Goal: Task Accomplishment & Management: Manage account settings

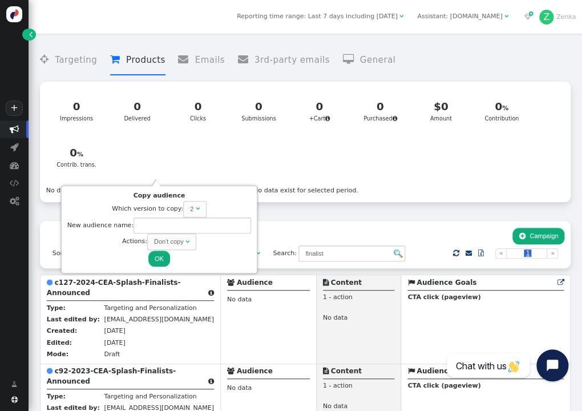
scroll to position [169, 0]
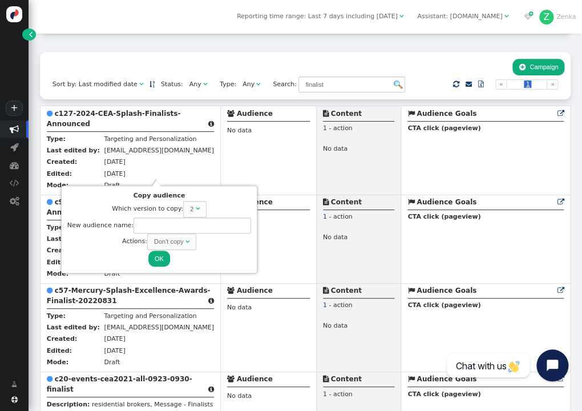
click at [162, 93] on div "Sort by: Last modified date   Status: Any  Type: Any  Search: finalist   …" at bounding box center [305, 265] width 530 height 427
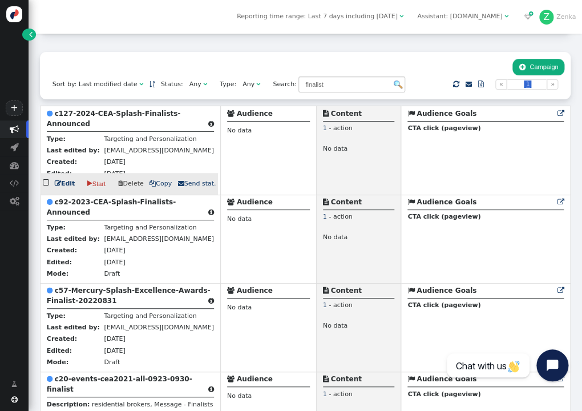
click at [152, 180] on span " Copy" at bounding box center [160, 183] width 22 height 7
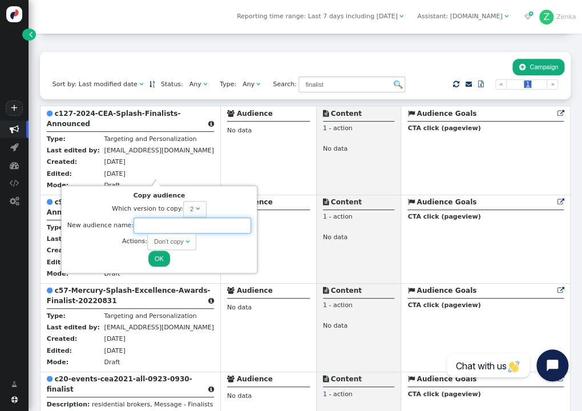
click at [190, 222] on input "text" at bounding box center [191, 225] width 117 height 17
paste input "c159_Events_2025_CEA_Finalist Announced"
type input "c159_Events_2025_CEA_Finalist Announced"
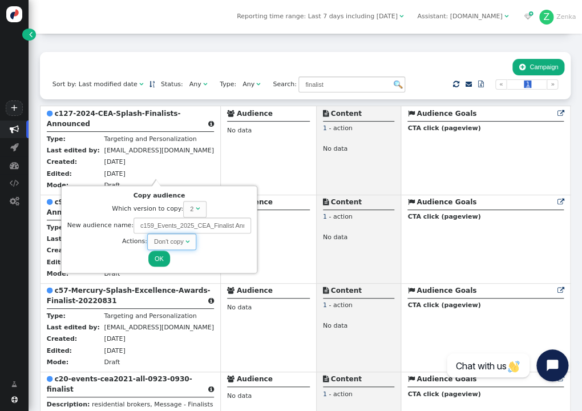
click at [177, 246] on span "Don't copy " at bounding box center [171, 241] width 49 height 17
click at [161, 258] on button "OK" at bounding box center [159, 258] width 22 height 17
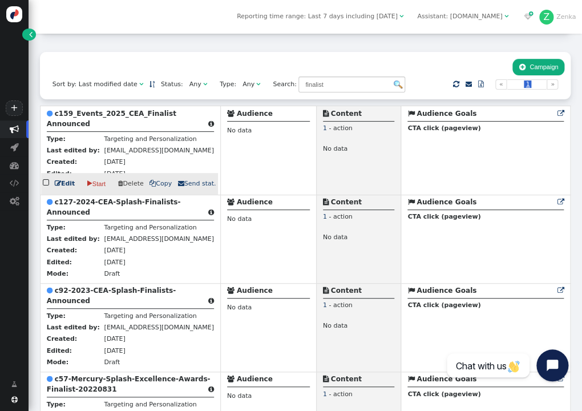
click at [70, 111] on b "c159_Events_2025_CEA_Finalist Announced" at bounding box center [111, 118] width 129 height 18
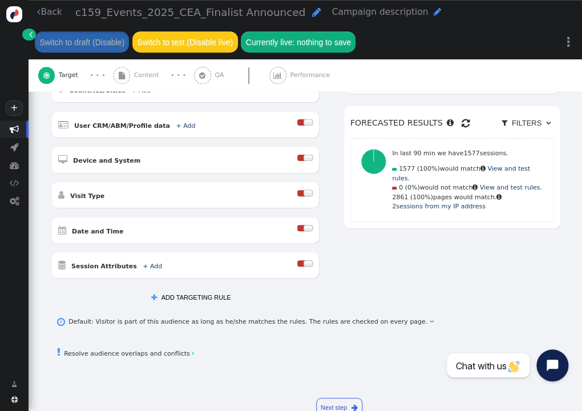
scroll to position [261, 0]
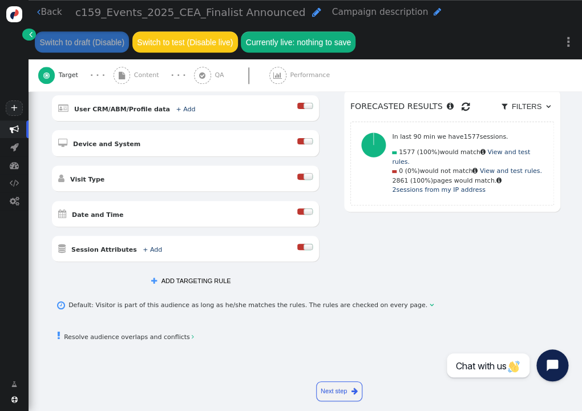
click at [184, 273] on button " ADD TARGETING RULE" at bounding box center [191, 281] width 92 height 17
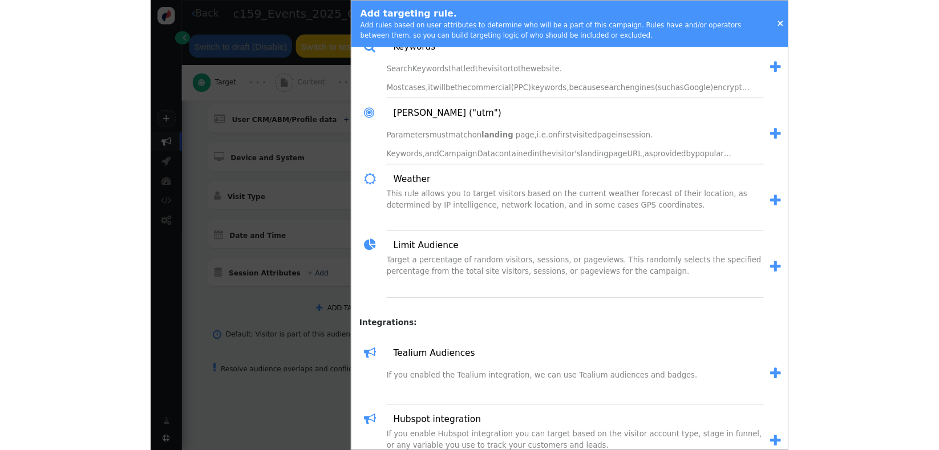
scroll to position [1253, 0]
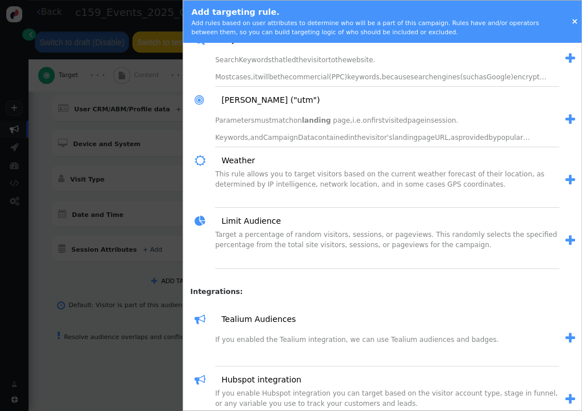
drag, startPoint x: 554, startPoint y: 234, endPoint x: 486, endPoint y: 258, distance: 72.0
click at [565, 234] on span "" at bounding box center [570, 240] width 10 height 12
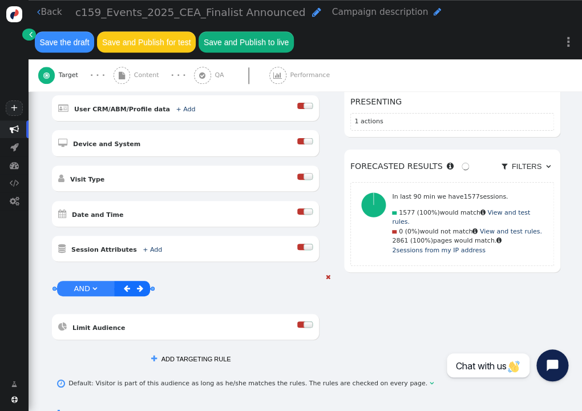
click at [304, 321] on div at bounding box center [300, 324] width 7 height 6
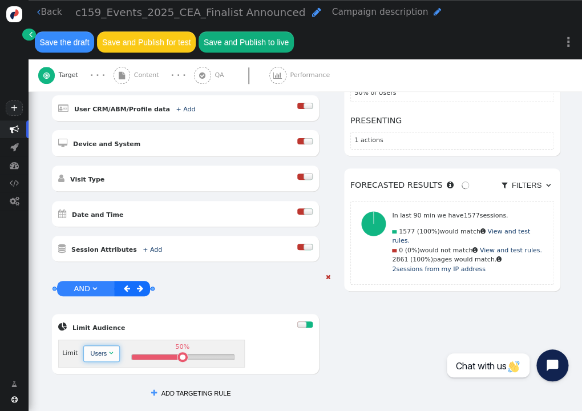
click at [97, 349] on span "Users " at bounding box center [101, 353] width 36 height 17
click at [125, 348] on div "Visits (Sessions)" at bounding box center [113, 353] width 46 height 10
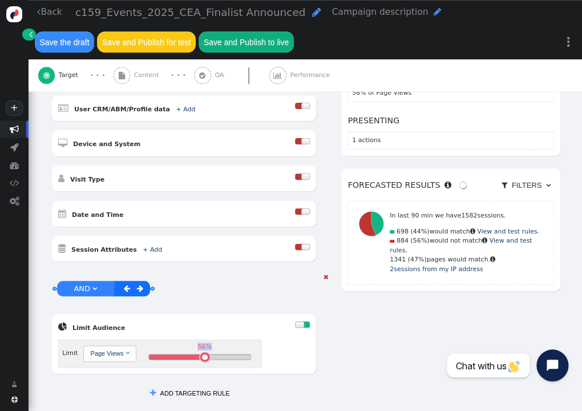
drag, startPoint x: 203, startPoint y: 346, endPoint x: 224, endPoint y: 346, distance: 20.5
click at [224, 354] on div "56% " at bounding box center [199, 356] width 101 height 5
click at [225, 354] on table at bounding box center [227, 357] width 6 height 6
click at [226, 352] on div "76%" at bounding box center [226, 357] width 10 height 10
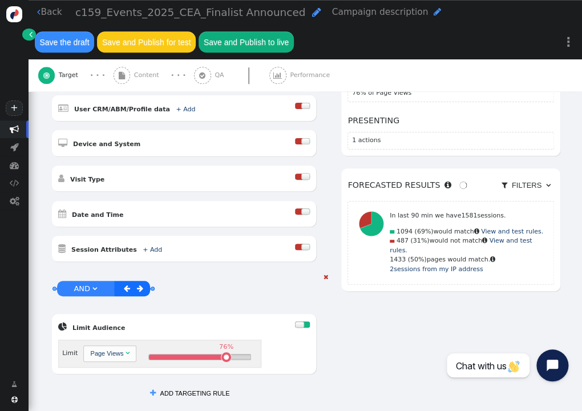
click at [229, 351] on div "76%" at bounding box center [226, 356] width 11 height 11
click at [230, 354] on div "83% " at bounding box center [199, 356] width 101 height 5
click at [226, 354] on table at bounding box center [229, 357] width 6 height 6
click at [152, 76] on span "Content" at bounding box center [148, 76] width 29 height 10
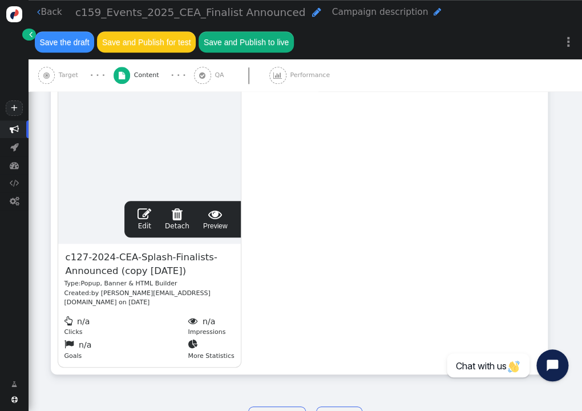
click at [137, 257] on span "c127-2024-CEA-Splash-Finalists-Announced (copy 09/04/25)" at bounding box center [149, 265] width 170 height 30
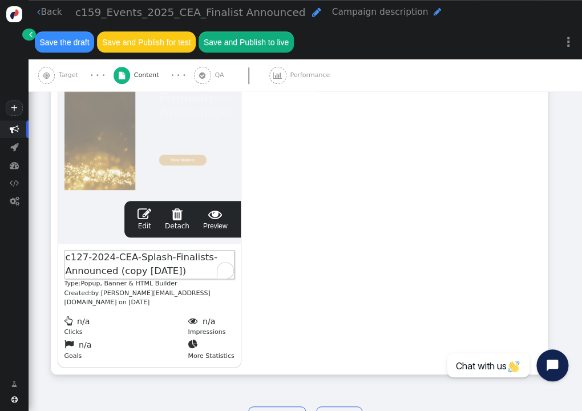
paste span "To enrich screen reader interactions, please activate Accessibility in Grammarl…"
click at [148, 213] on span "" at bounding box center [144, 214] width 14 height 14
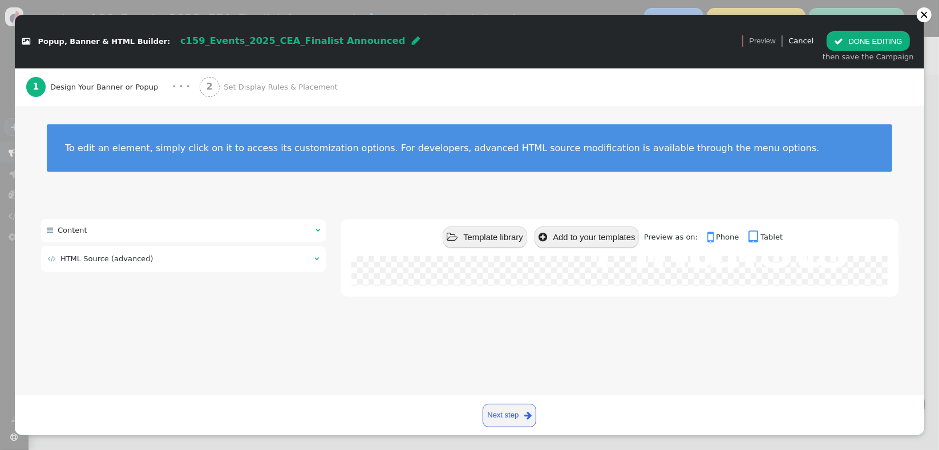
click at [173, 266] on div " HTML Source (advanced) " at bounding box center [183, 259] width 285 height 26
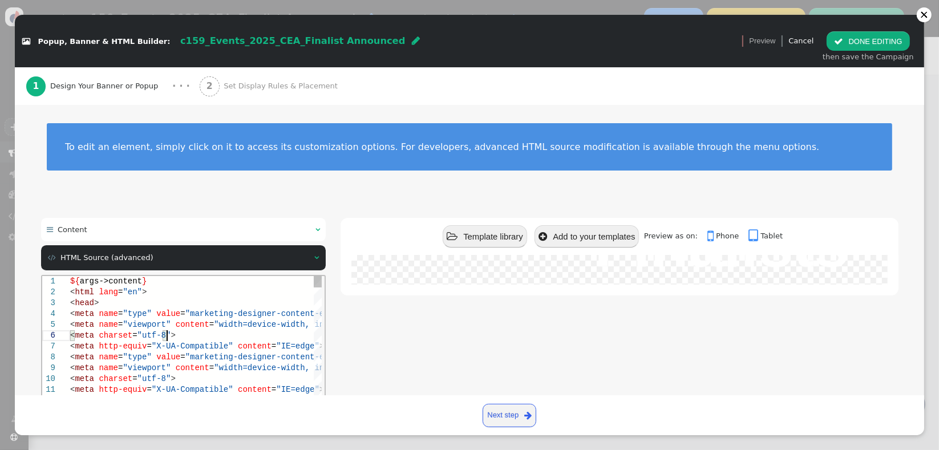
scroll to position [0, 0]
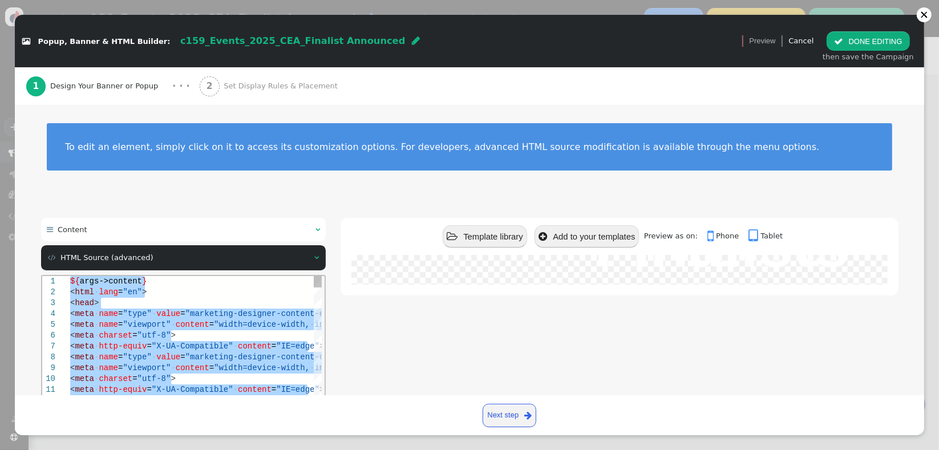
click at [262, 327] on span ""width=device-width," at bounding box center [261, 323] width 96 height 9
paste textarea "Editor content;Press Alt+F1 for Accessibility Options."
type textarea "</div> </div> ${menu name='Content', icon='bars'} ${menu args->content name='Co…"
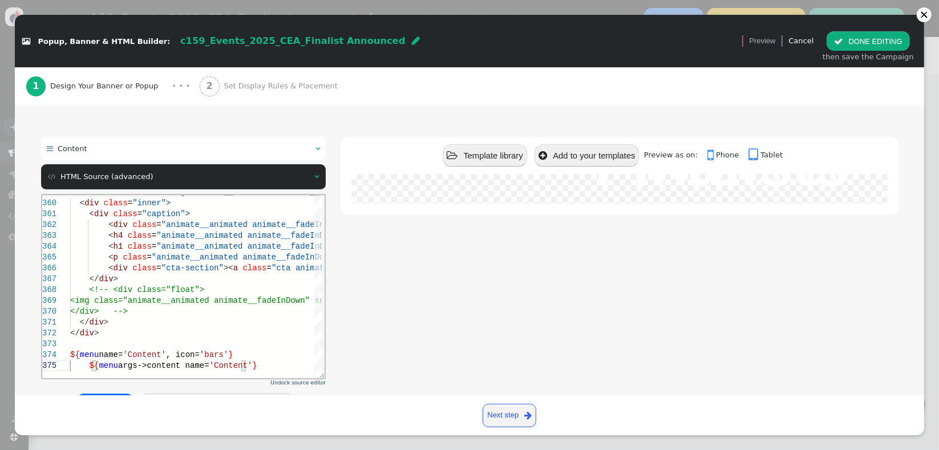
scroll to position [126, 0]
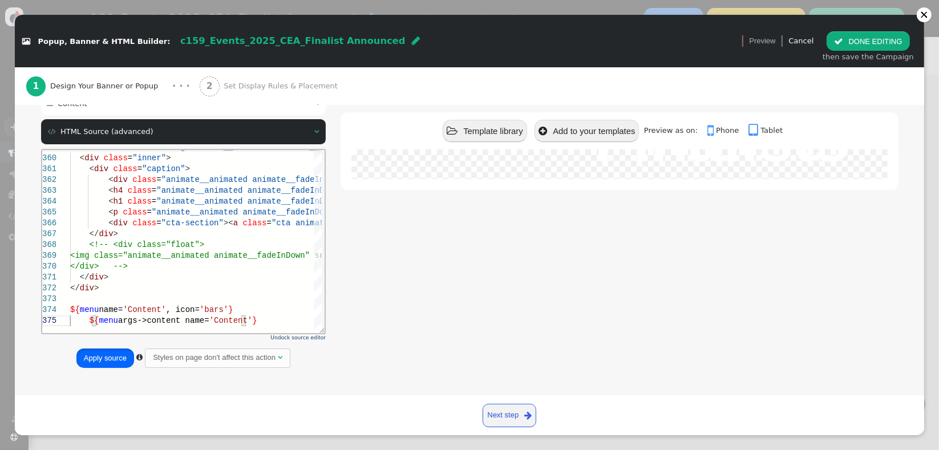
drag, startPoint x: 120, startPoint y: 351, endPoint x: 146, endPoint y: 72, distance: 280.1
click at [120, 351] on button "Apply source" at bounding box center [105, 357] width 58 height 19
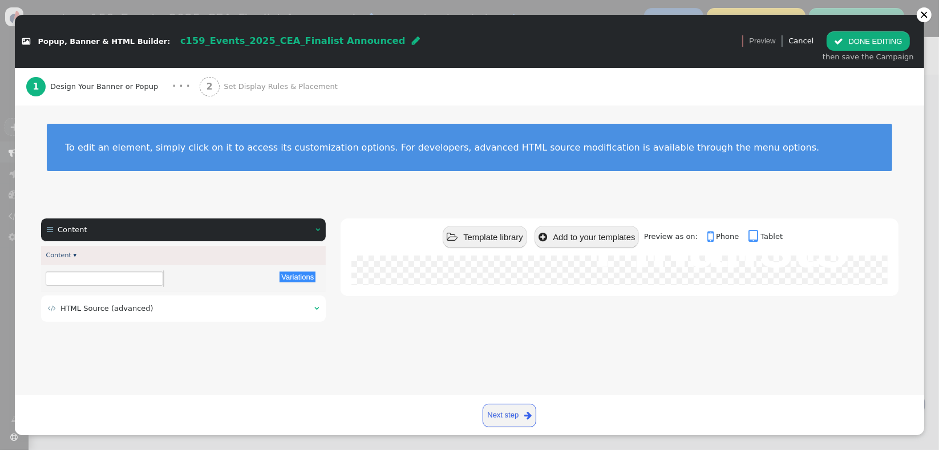
scroll to position [0, 0]
click at [269, 94] on div "2 Set Display Rules & Placement" at bounding box center [271, 87] width 143 height 38
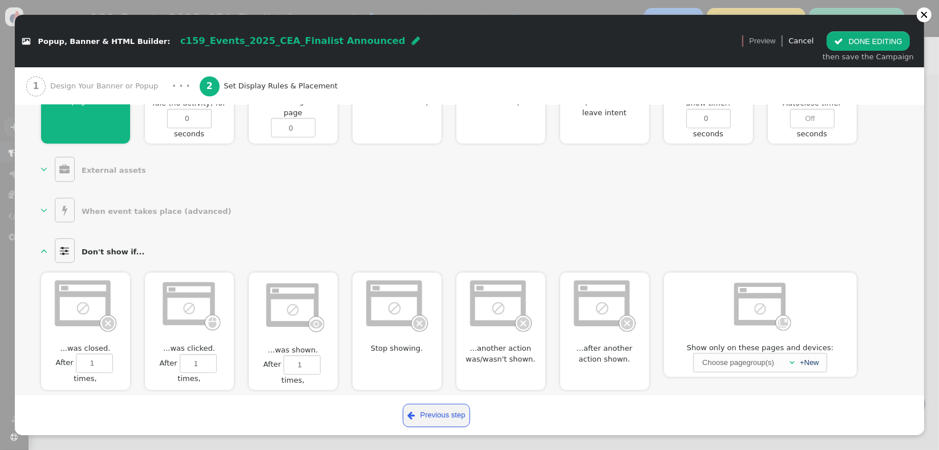
scroll to position [584, 0]
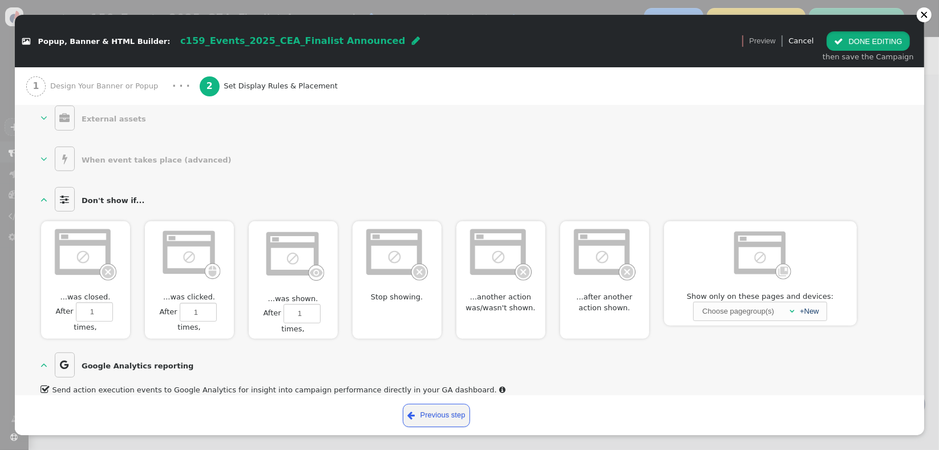
click at [581, 39] on span "" at bounding box center [838, 41] width 9 height 9
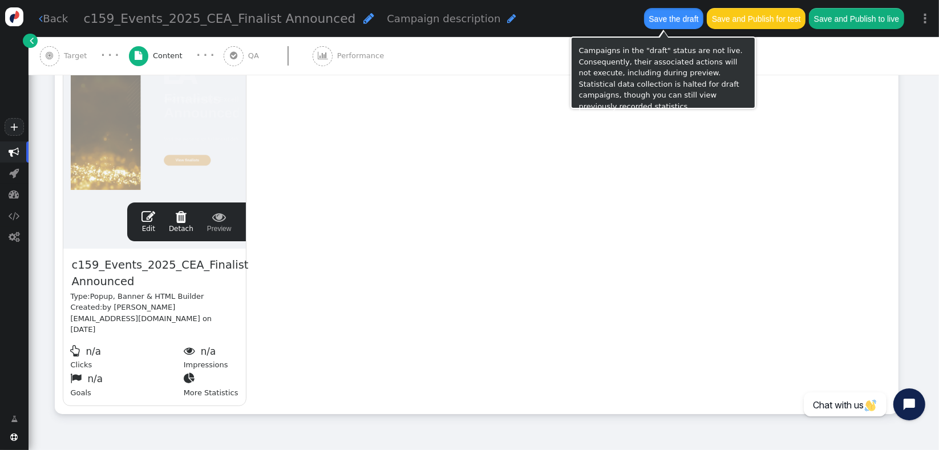
drag, startPoint x: 662, startPoint y: 25, endPoint x: 668, endPoint y: 42, distance: 18.6
click at [581, 24] on button "Save the draft" at bounding box center [673, 18] width 59 height 21
click at [581, 18] on button "Save the draft" at bounding box center [673, 18] width 59 height 21
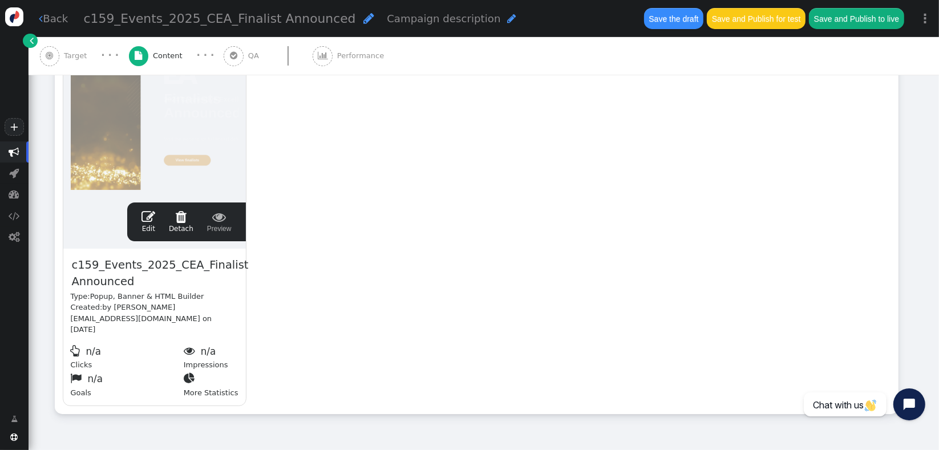
click at [581, 16] on button "Save the draft" at bounding box center [673, 18] width 59 height 21
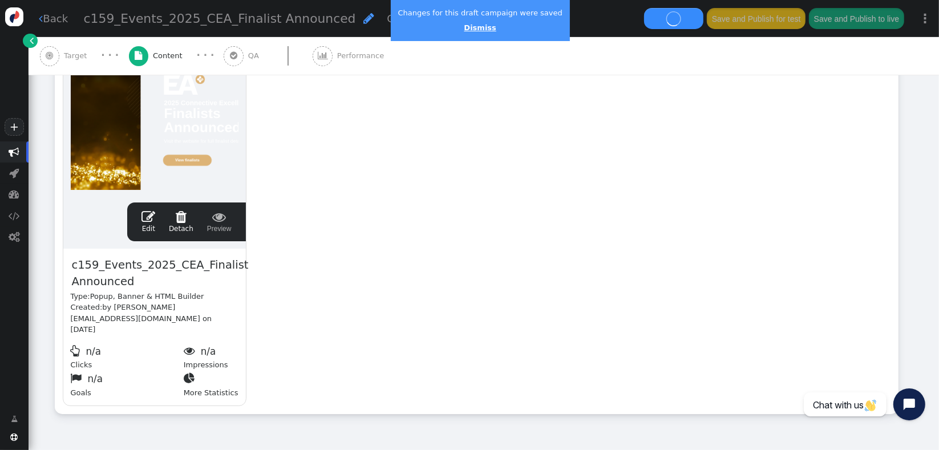
click at [478, 31] on link "Dismiss" at bounding box center [480, 27] width 32 height 9
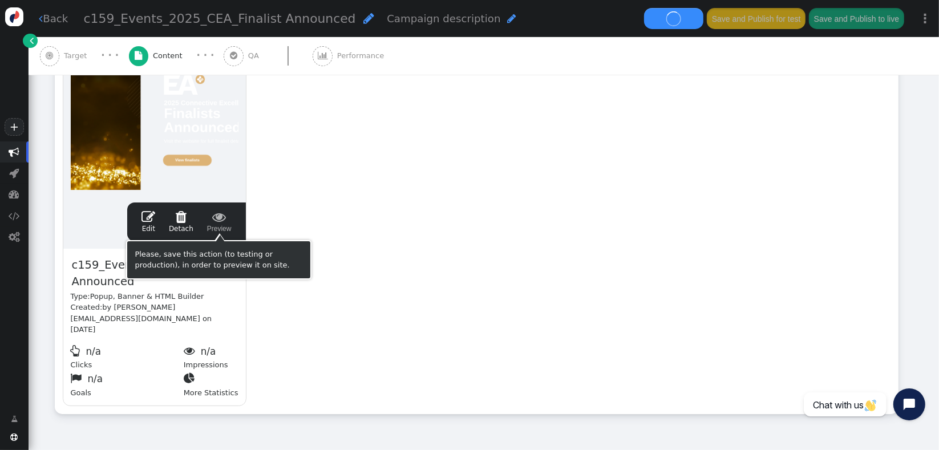
click at [226, 226] on span " Preview" at bounding box center [219, 222] width 25 height 24
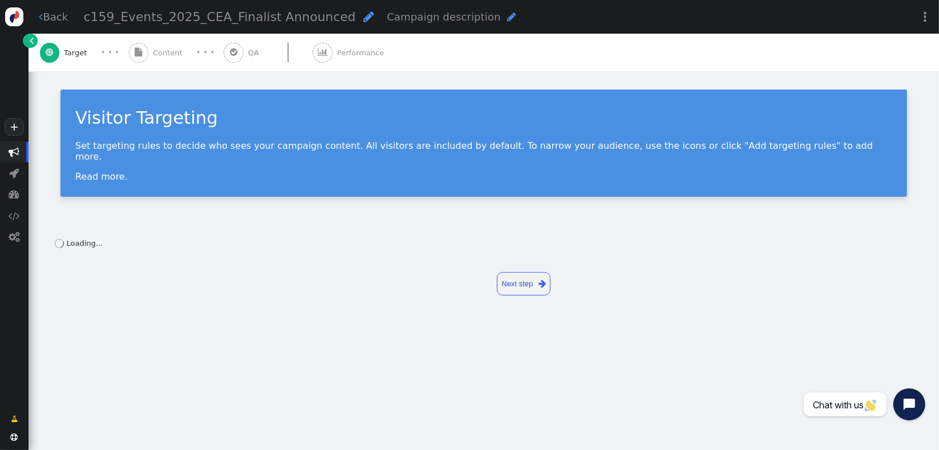
click at [173, 53] on span "Content" at bounding box center [170, 52] width 34 height 11
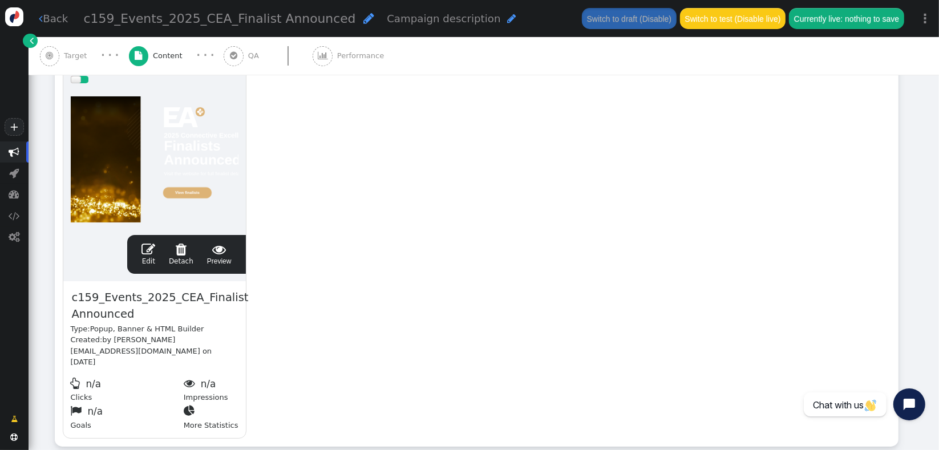
scroll to position [230, 0]
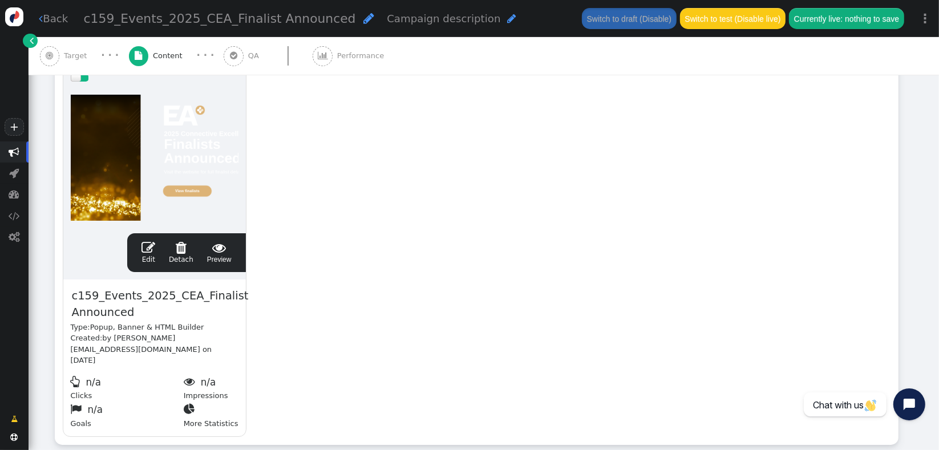
click at [231, 257] on div " Edit  Detach  Preview" at bounding box center [187, 253] width 104 height 24
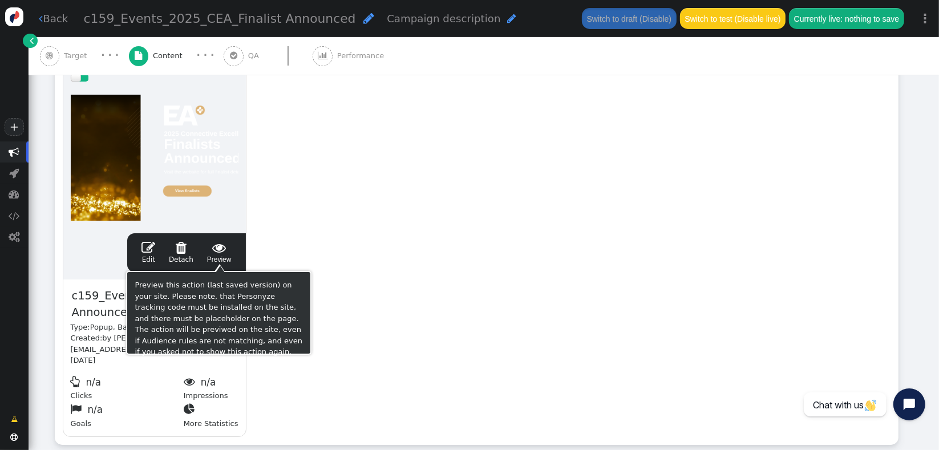
click at [224, 254] on span " Preview" at bounding box center [219, 253] width 25 height 24
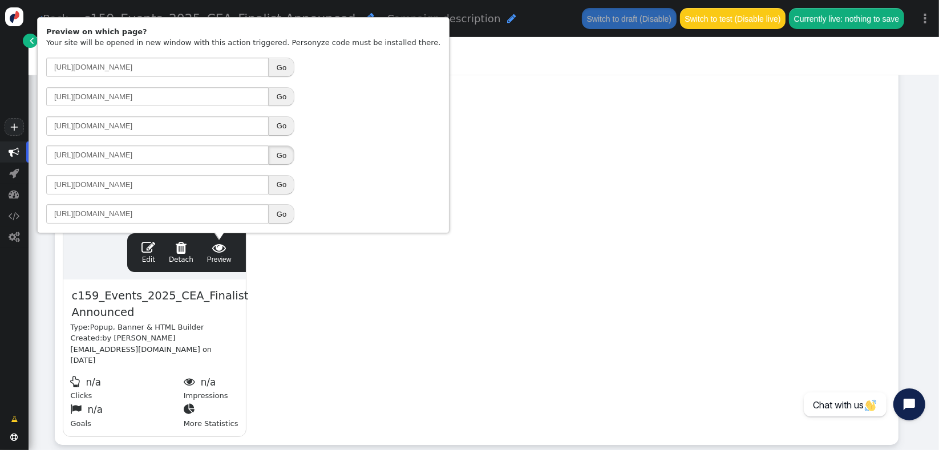
click at [279, 153] on button "Go" at bounding box center [282, 154] width 26 height 19
click at [485, 261] on div "drag this  Edit  Detach  Preview c159_Events_2025_CEA_Finalist Announced Typ…" at bounding box center [476, 251] width 842 height 385
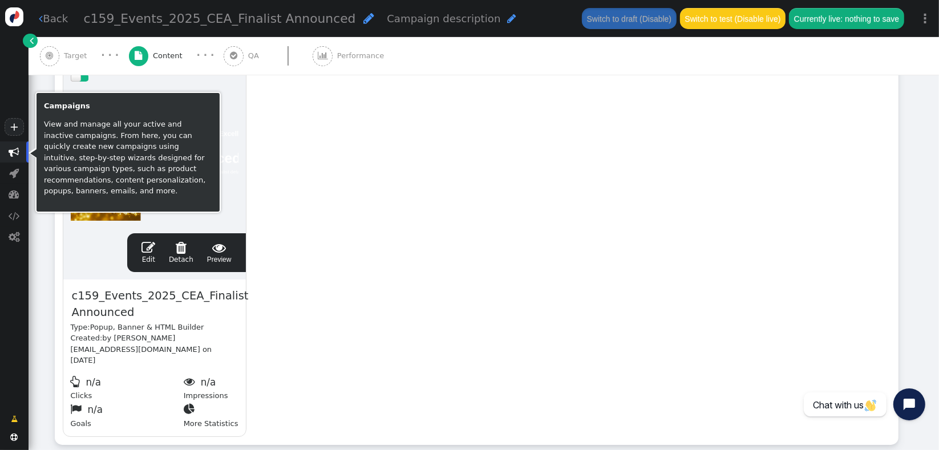
click at [17, 156] on span "" at bounding box center [14, 152] width 11 height 11
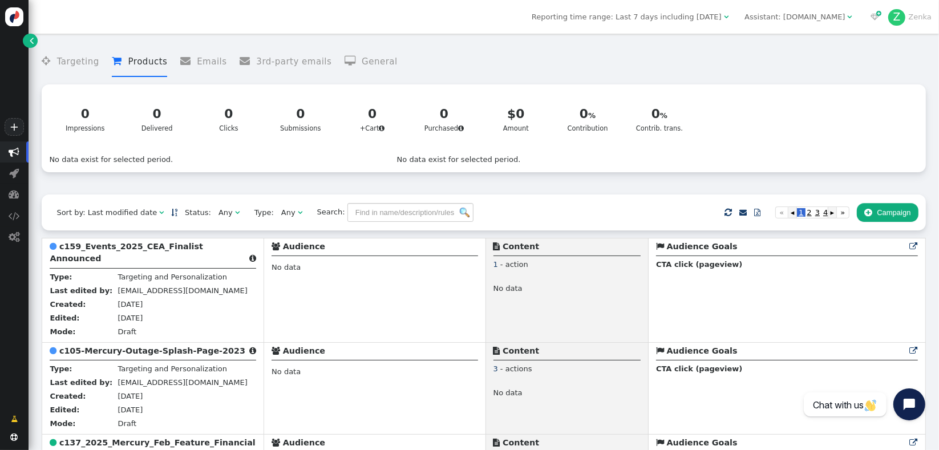
click at [583, 189] on div " Targeting  Products  Emails  3rd-party emails  General ? Impressions  0 …" at bounding box center [483, 116] width 883 height 155
click at [218, 218] on div "Any" at bounding box center [226, 212] width 17 height 11
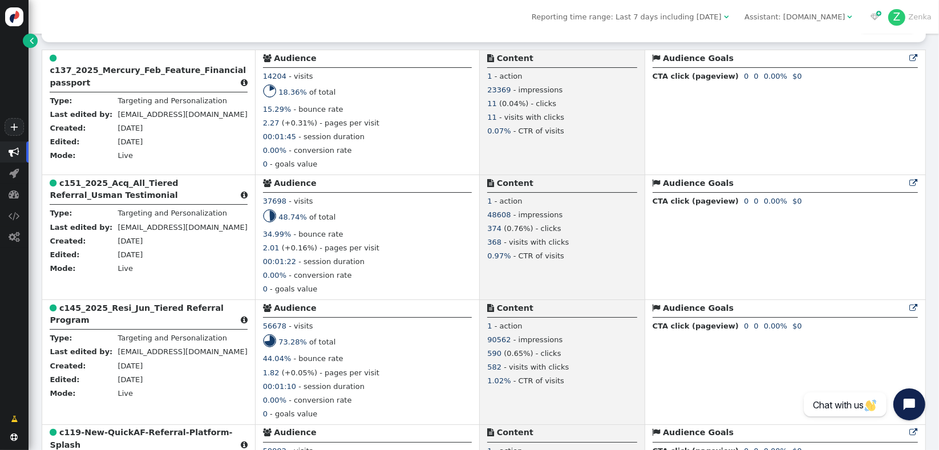
scroll to position [194, 0]
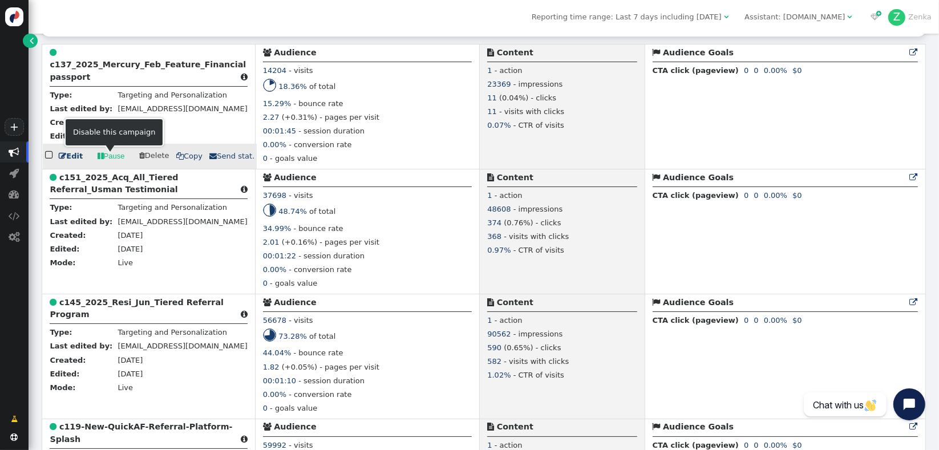
drag, startPoint x: 111, startPoint y: 163, endPoint x: 534, endPoint y: 39, distance: 441.2
click at [111, 163] on link " Pause" at bounding box center [111, 156] width 42 height 19
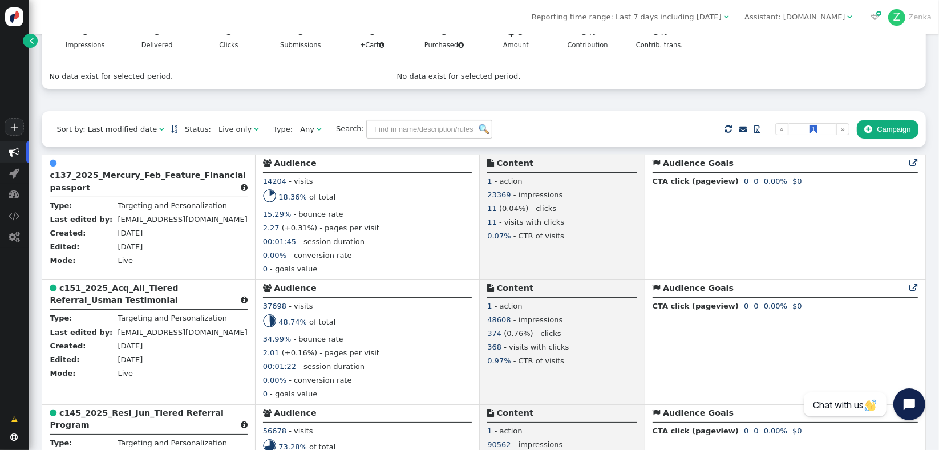
scroll to position [86, 0]
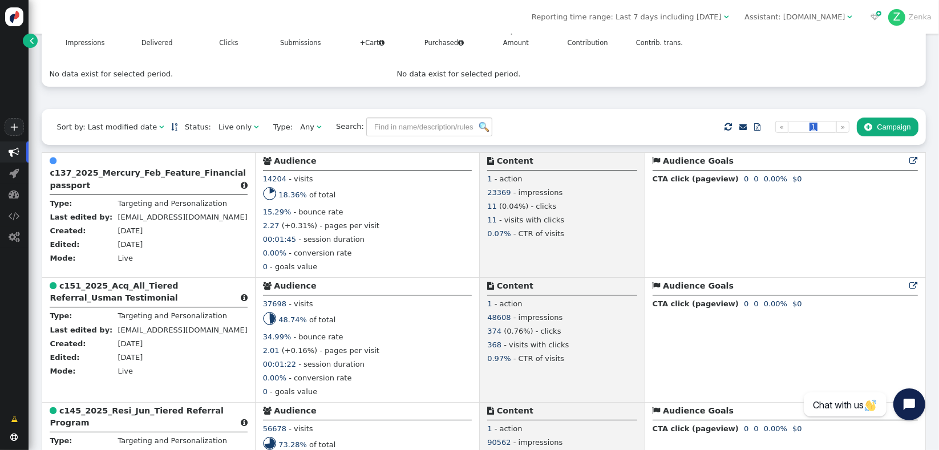
click at [225, 130] on div "Live only" at bounding box center [234, 126] width 33 height 11
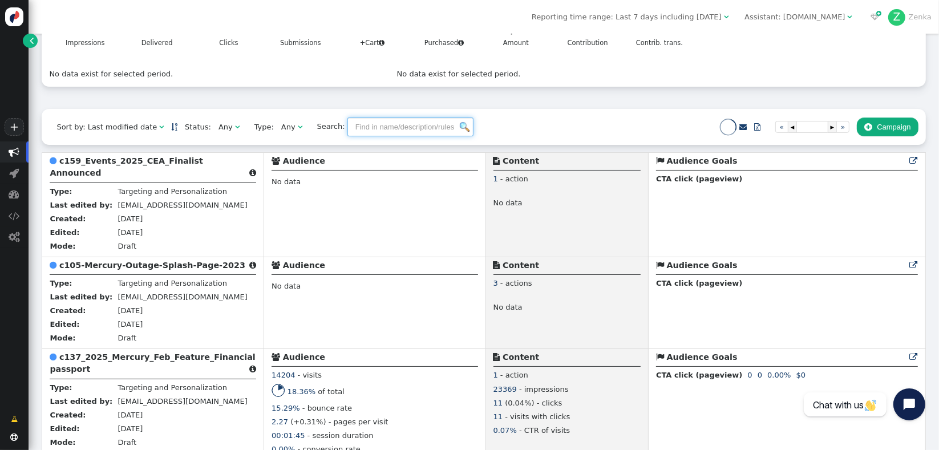
click at [396, 134] on input "text" at bounding box center [410, 126] width 126 height 19
type input "outage"
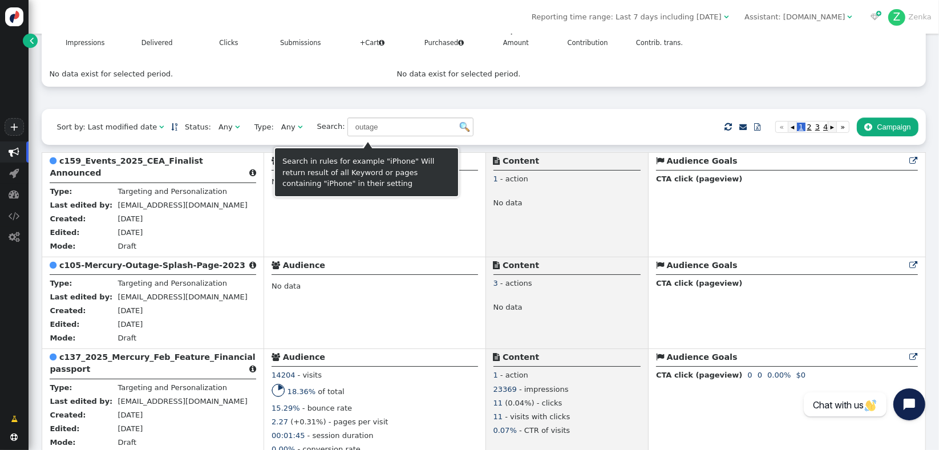
click at [460, 131] on img at bounding box center [465, 127] width 10 height 10
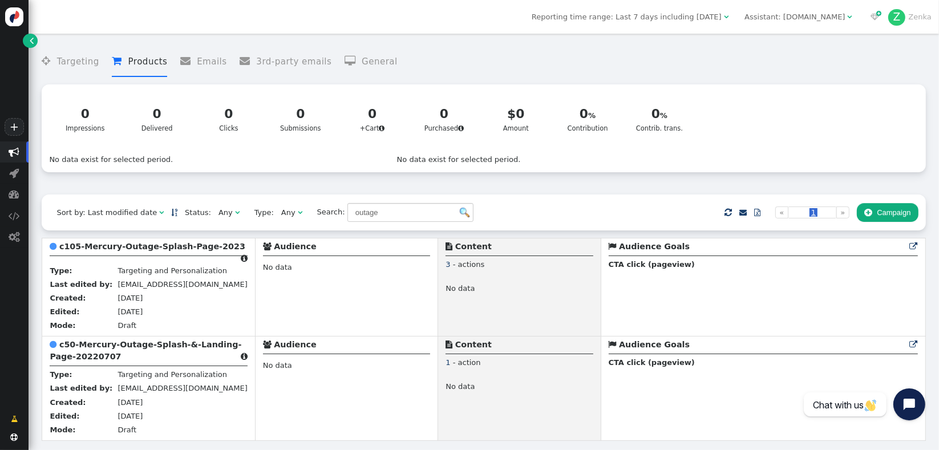
scroll to position [0, 0]
click at [111, 251] on b "c105-Mercury-Outage-Splash-Page-2023" at bounding box center [152, 246] width 186 height 9
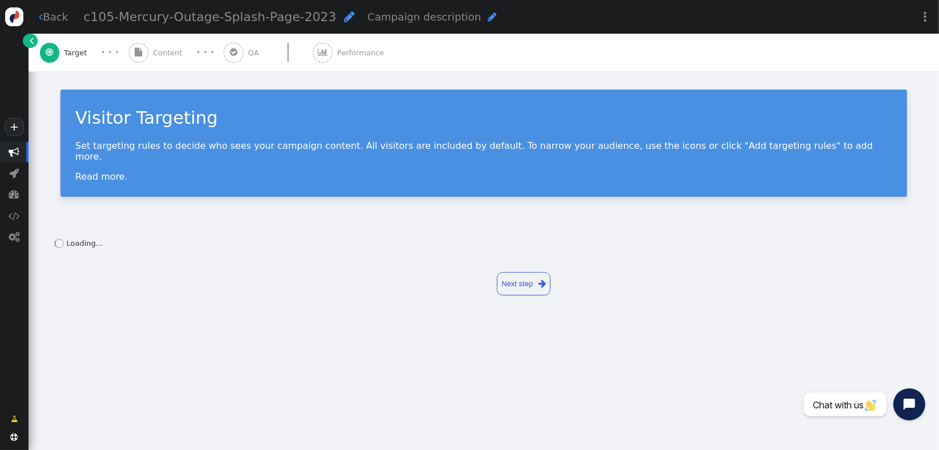
click at [161, 55] on span "Content" at bounding box center [170, 52] width 34 height 11
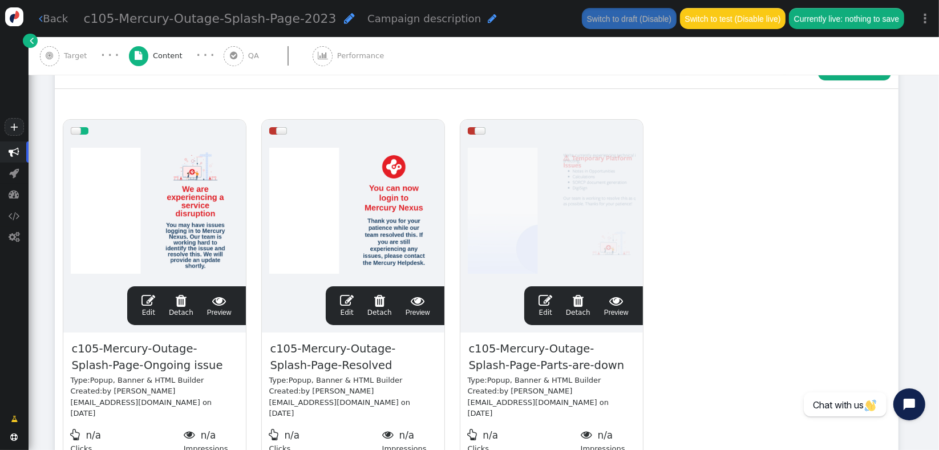
scroll to position [180, 0]
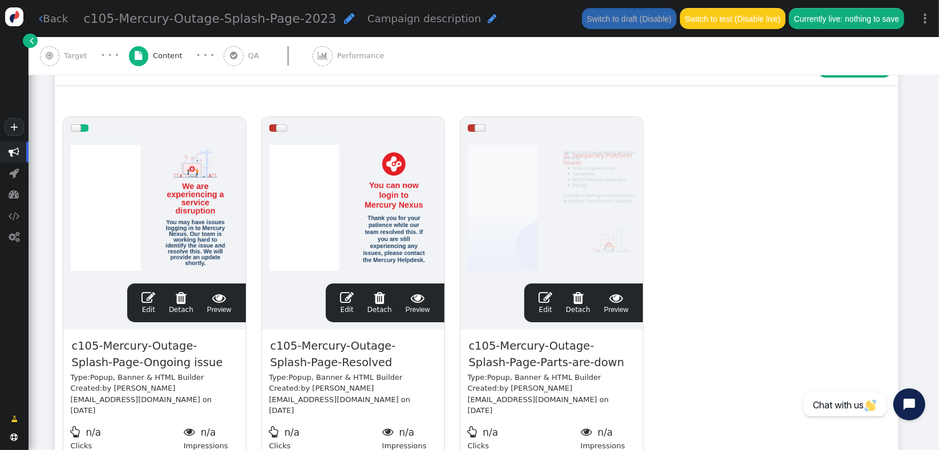
click at [82, 128] on div at bounding box center [83, 127] width 9 height 7
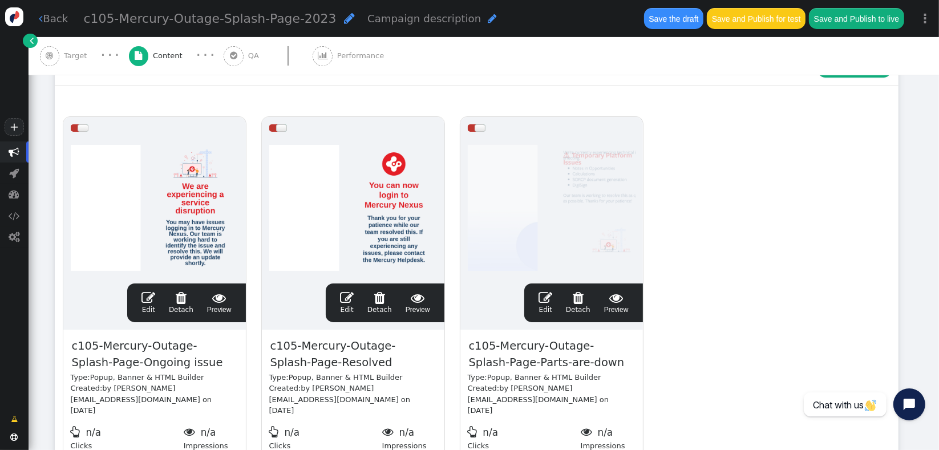
click at [80, 128] on div at bounding box center [83, 127] width 11 height 7
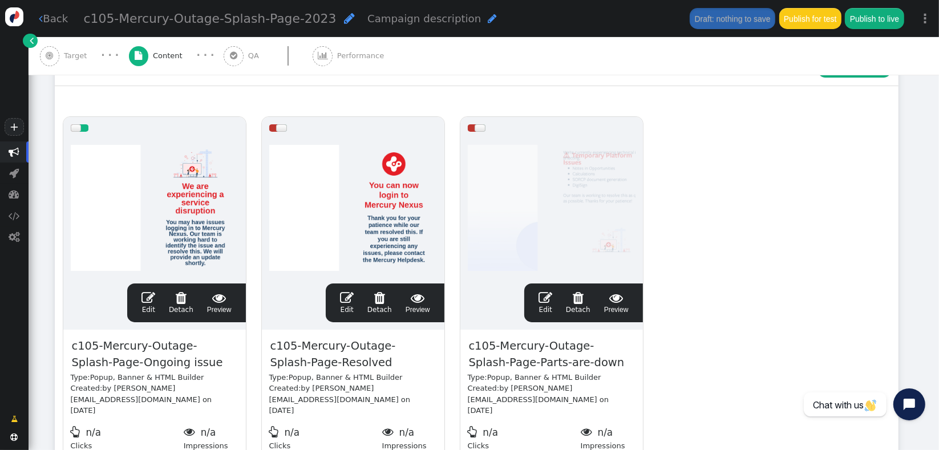
click at [82, 128] on div at bounding box center [83, 127] width 9 height 7
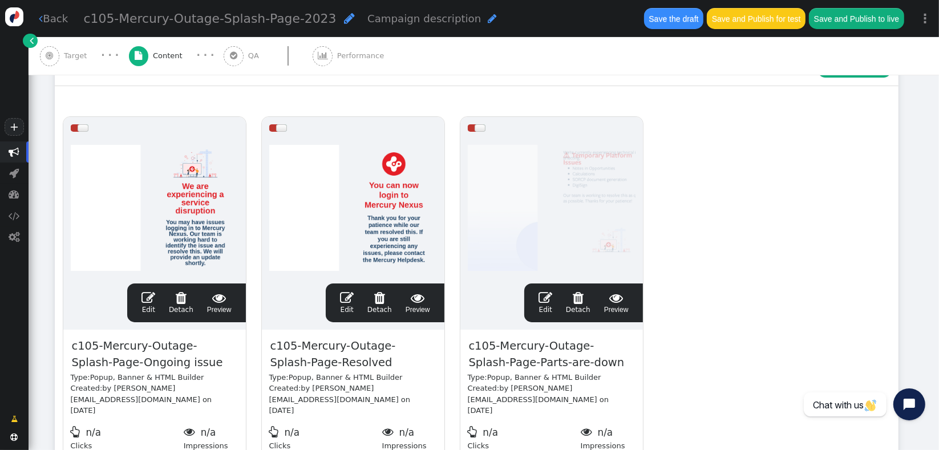
click at [274, 127] on div at bounding box center [273, 127] width 9 height 7
click at [76, 128] on div at bounding box center [75, 127] width 9 height 7
click at [282, 124] on div at bounding box center [282, 127] width 9 height 7
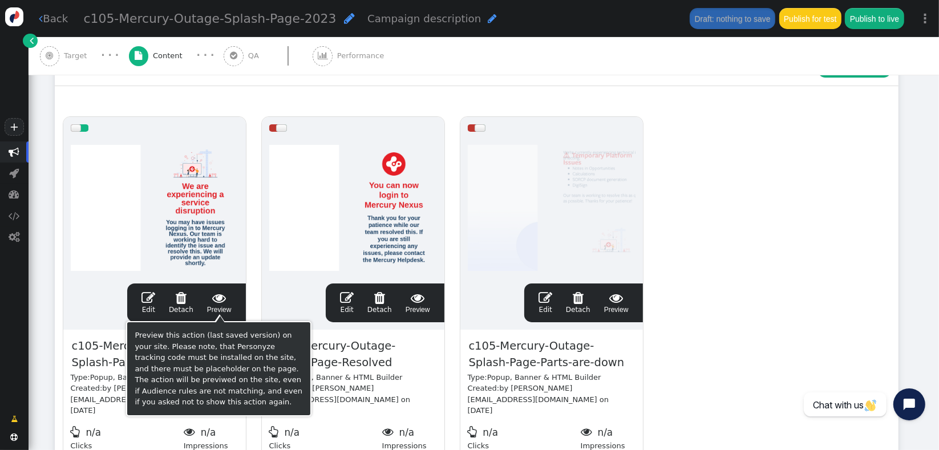
click at [219, 299] on span "" at bounding box center [219, 298] width 25 height 14
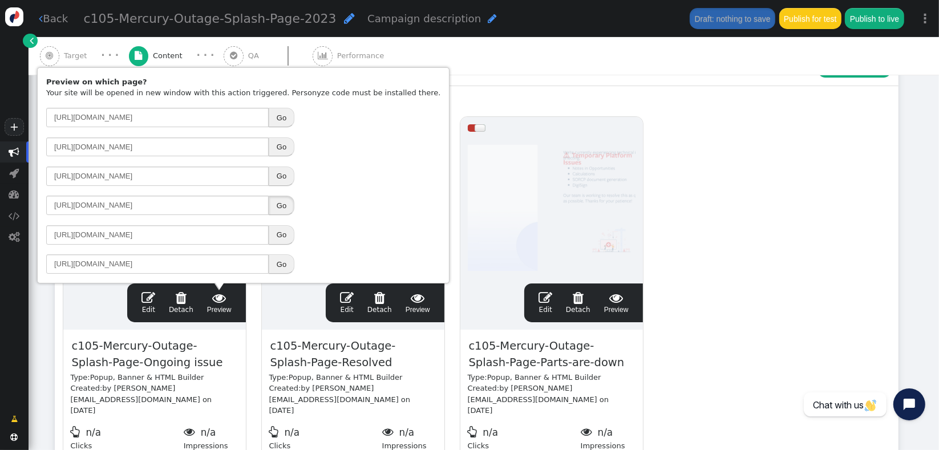
click at [279, 208] on button "Go" at bounding box center [282, 205] width 26 height 19
click at [149, 298] on span "" at bounding box center [148, 298] width 14 height 14
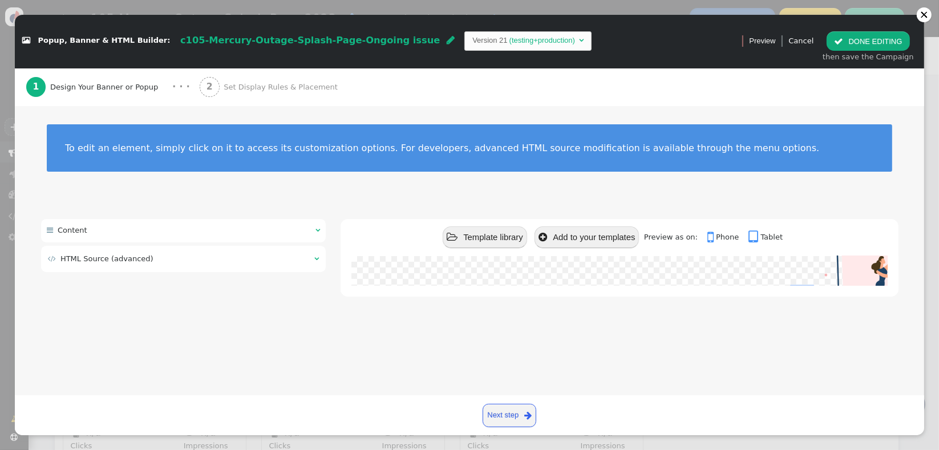
click at [144, 261] on td " HTML Source (advanced)" at bounding box center [177, 258] width 258 height 11
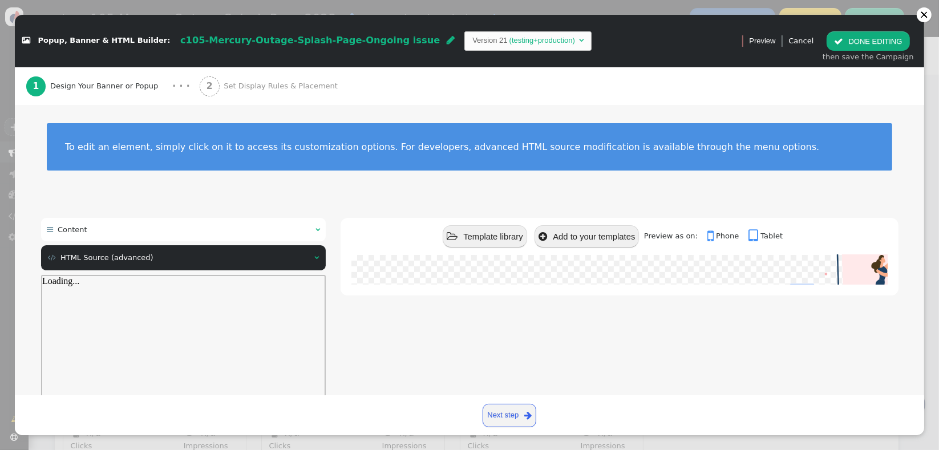
scroll to position [0, 0]
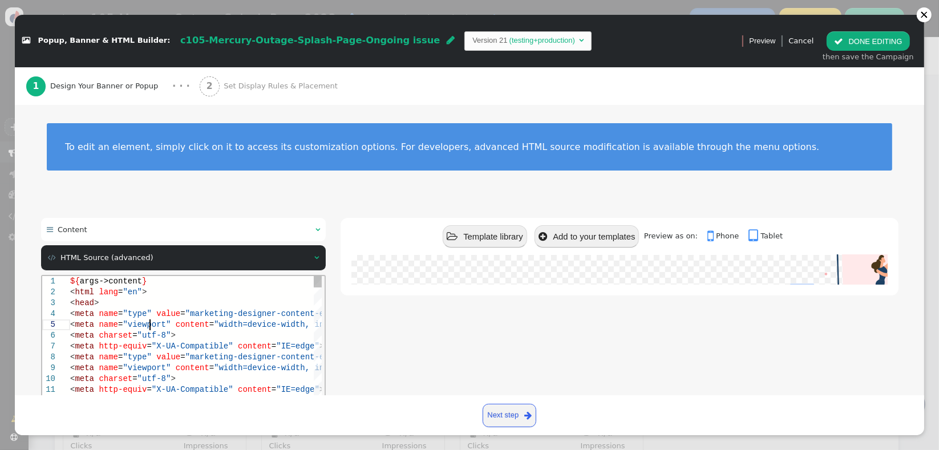
drag, startPoint x: 150, startPoint y: 326, endPoint x: 168, endPoint y: 314, distance: 21.5
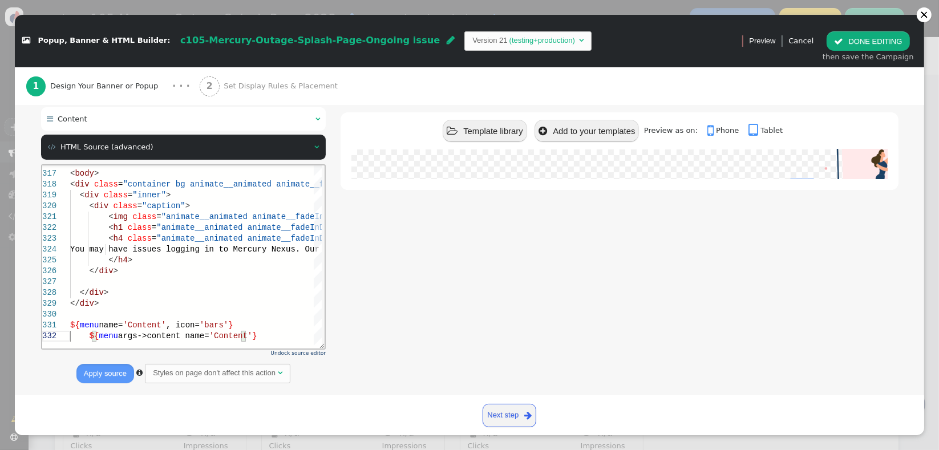
scroll to position [121, 0]
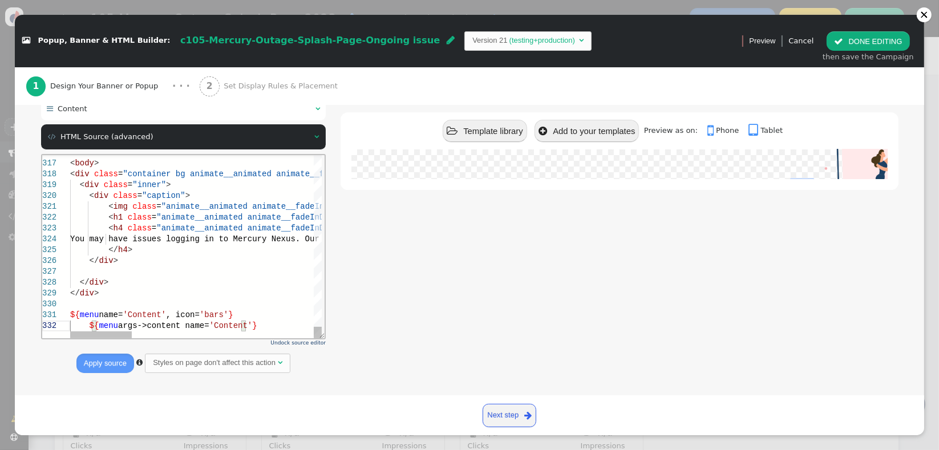
type textarea "<img class="animate__animated animate__fadeInDown" src="https://assets-oce.mkt.…"
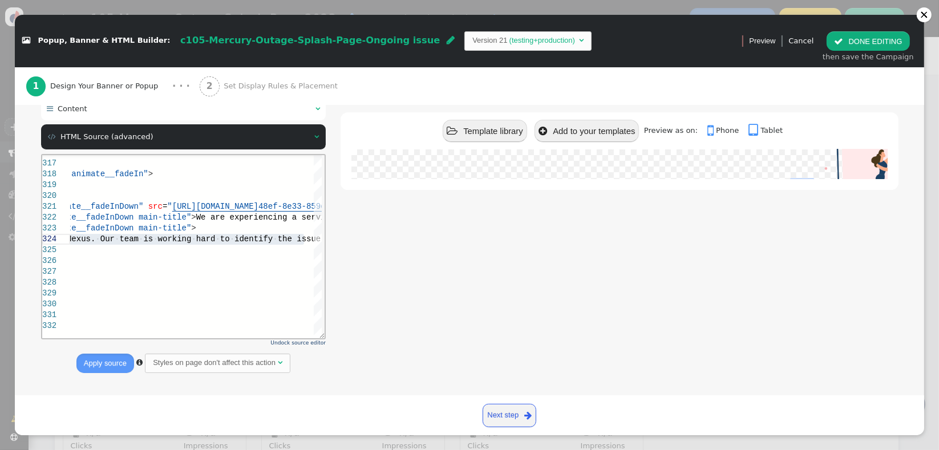
click at [500, 297] on div " Template library  Add to your templates Preview as on:  Phone  Tablet We a…" at bounding box center [618, 238] width 557 height 282
drag, startPoint x: 927, startPoint y: 18, endPoint x: 540, endPoint y: 42, distance: 387.3
click at [927, 17] on div at bounding box center [923, 14] width 15 height 15
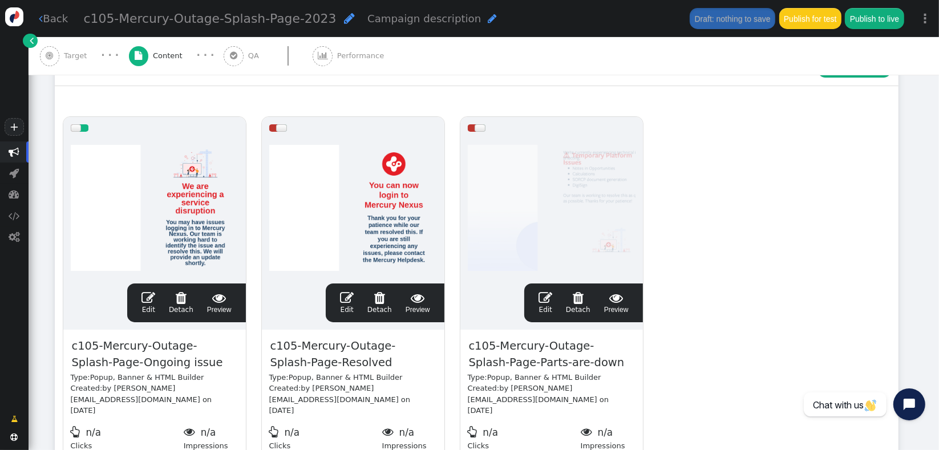
click at [71, 58] on span "Target" at bounding box center [77, 55] width 27 height 11
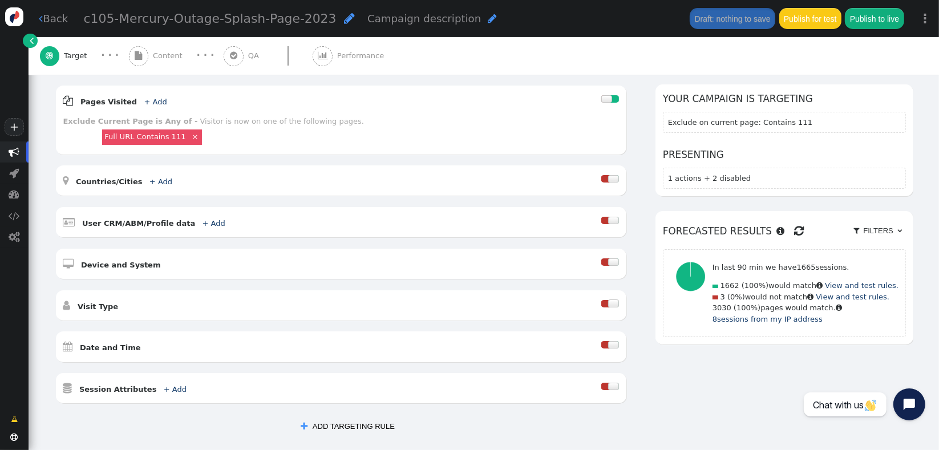
scroll to position [160, 0]
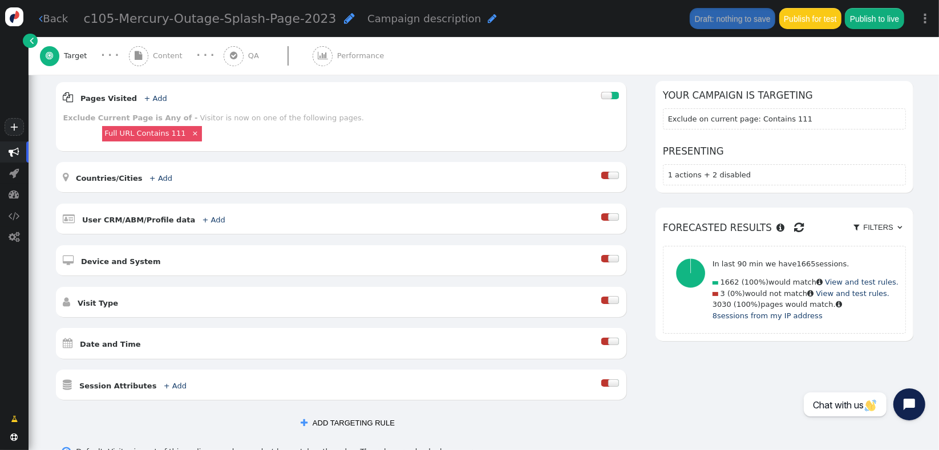
click at [165, 57] on span "Content" at bounding box center [170, 55] width 34 height 11
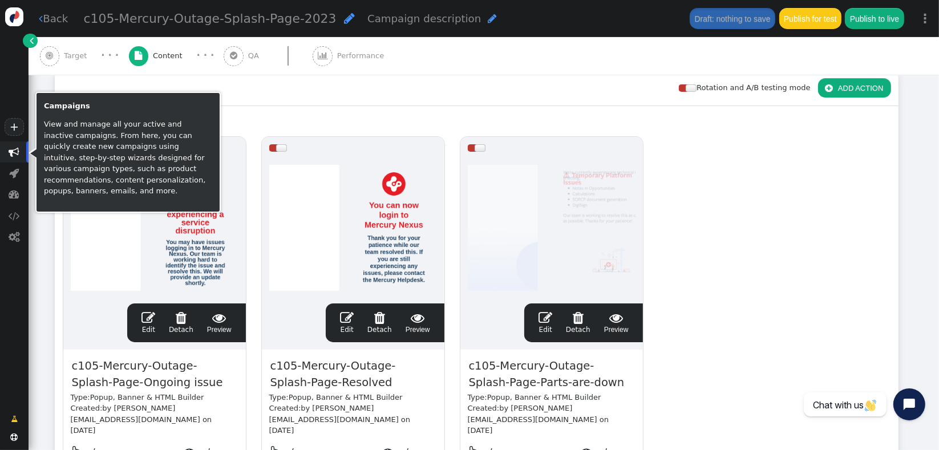
click at [15, 152] on span "" at bounding box center [14, 152] width 11 height 11
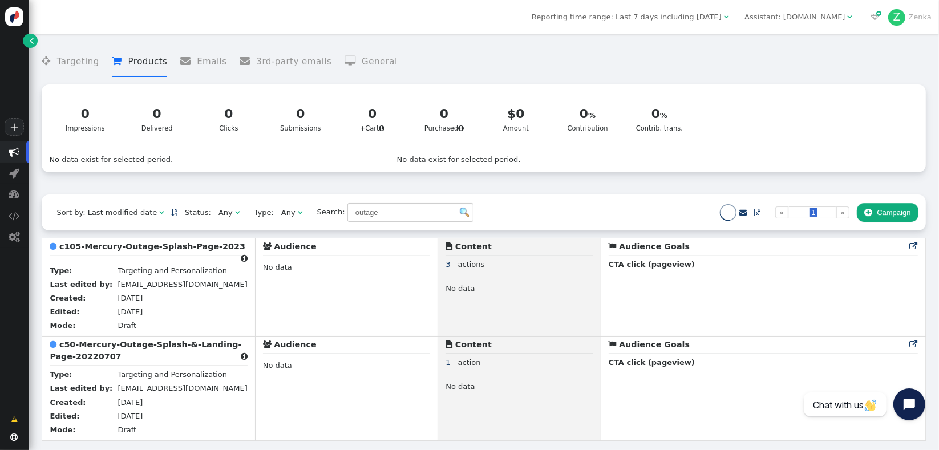
click at [426, 190] on div " Targeting  Products  Emails  3rd-party emails  General ? Impressions  0 …" at bounding box center [483, 116] width 883 height 155
drag, startPoint x: 693, startPoint y: 194, endPoint x: 681, endPoint y: 191, distance: 12.9
click at [693, 194] on div " Targeting  Products  Emails  3rd-party emails  General ? Impressions  0 …" at bounding box center [483, 116] width 883 height 155
click at [109, 346] on b "c50-Mercury-Outage-Splash-&-Landing-Page-20220707" at bounding box center [146, 350] width 192 height 21
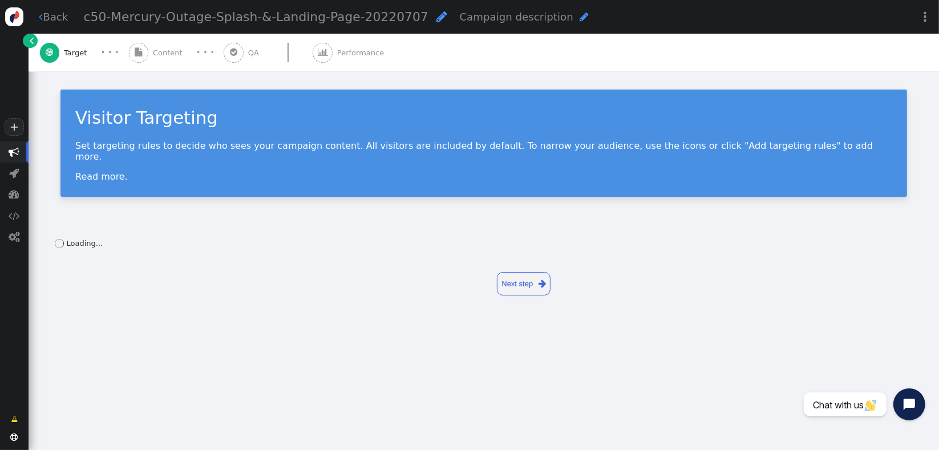
click at [160, 17] on span "c50-Mercury-Outage-Splash-&-Landing-Page-20220707" at bounding box center [256, 17] width 344 height 14
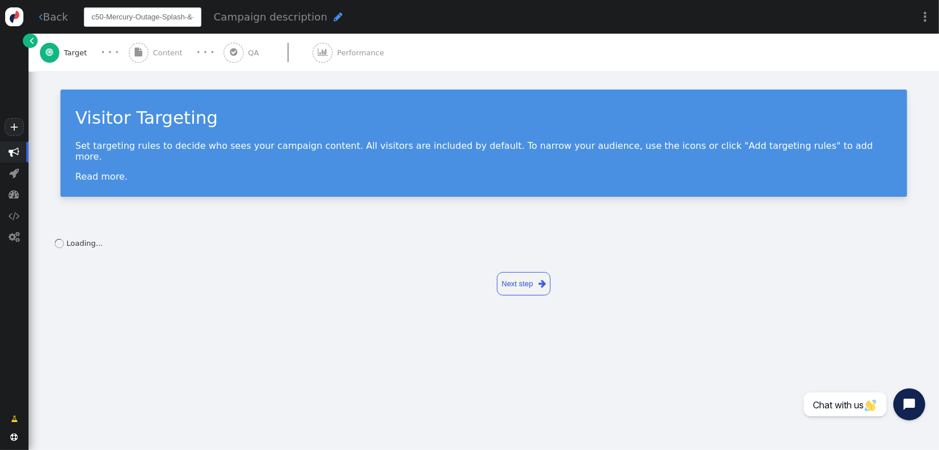
scroll to position [0, 82]
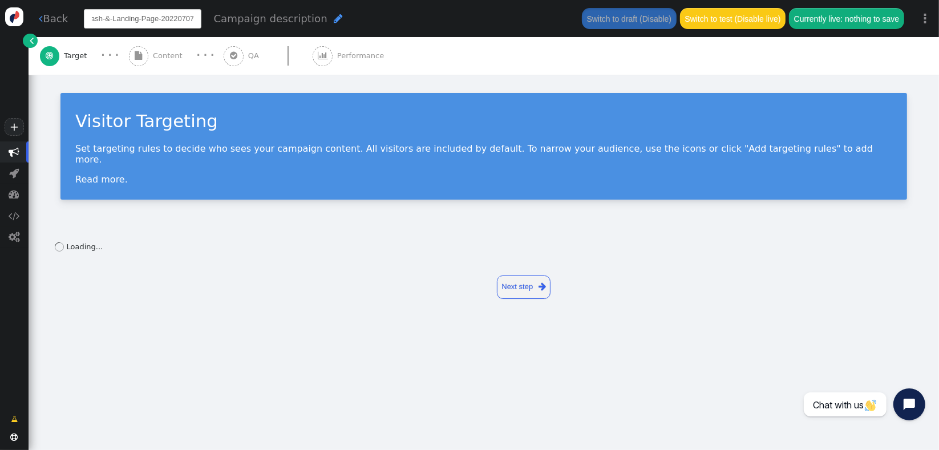
click at [160, 17] on input "c50-Mercury-Outage-Splash-&-Landing-Page-20220707" at bounding box center [142, 18] width 117 height 19
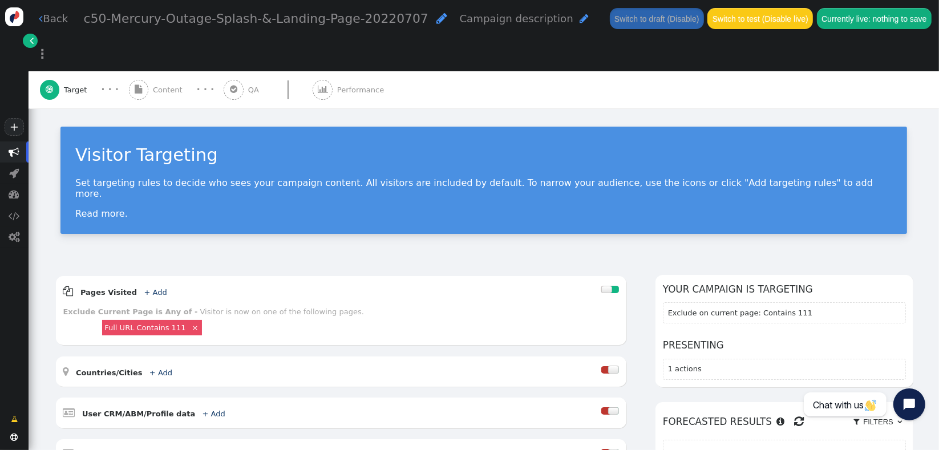
click at [192, 20] on span "c50-Mercury-Outage-Splash-&-Landing-Page-20220707" at bounding box center [256, 18] width 344 height 14
click at [170, 21] on span "c50-Mercury-Outage-Splash-&-Landing-Page-20220707" at bounding box center [256, 18] width 344 height 14
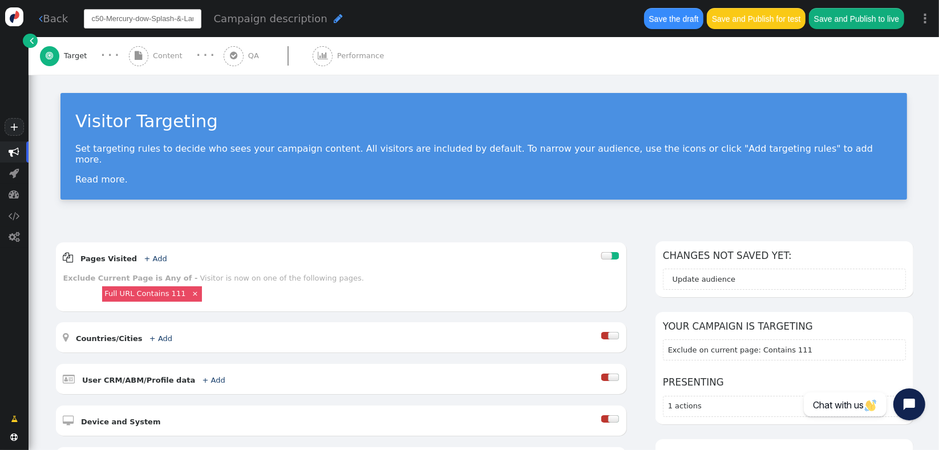
type input "c50-Mercury-down-Splash-&-Landing-Page-20220707"
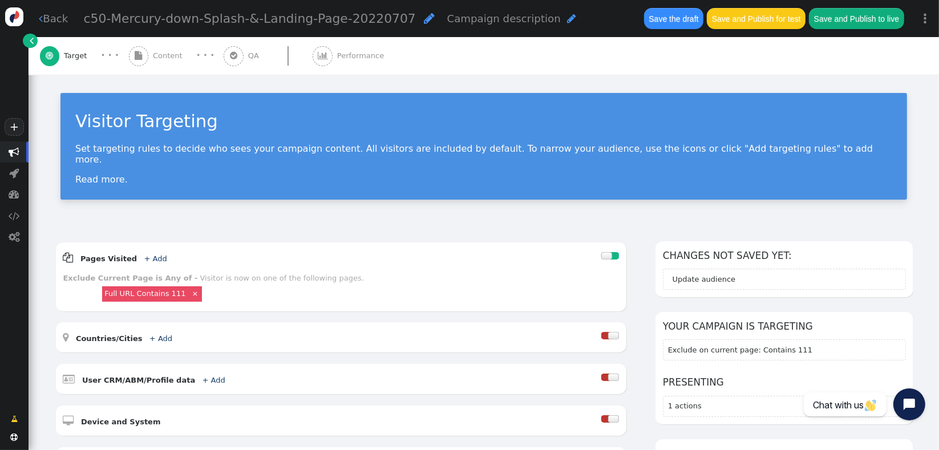
click at [169, 58] on span "Content" at bounding box center [170, 55] width 34 height 11
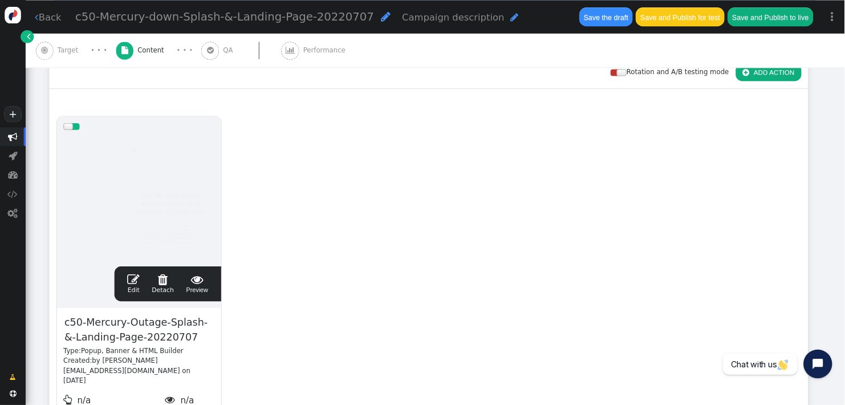
scroll to position [187, 0]
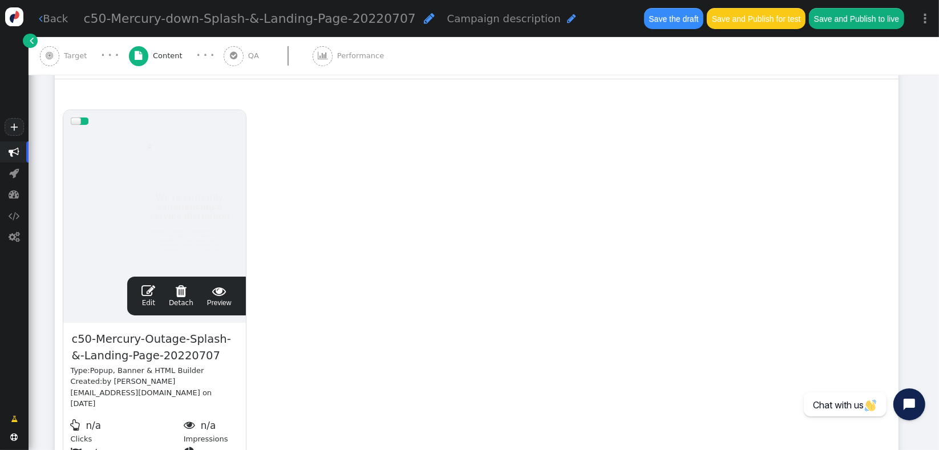
click at [229, 299] on span " Preview" at bounding box center [219, 296] width 25 height 24
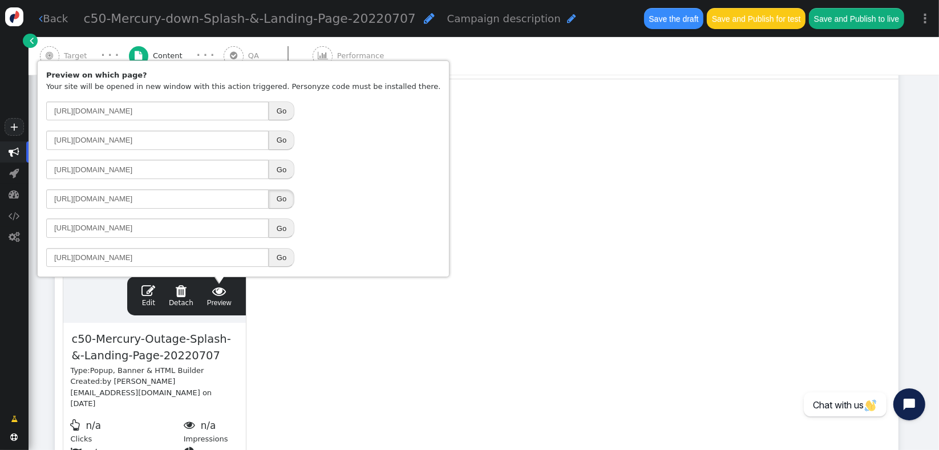
click at [292, 199] on button "Go" at bounding box center [282, 198] width 26 height 19
click at [102, 342] on span "c50-Mercury-Outage-Splash-&-Landing-Page-20220707" at bounding box center [155, 347] width 168 height 35
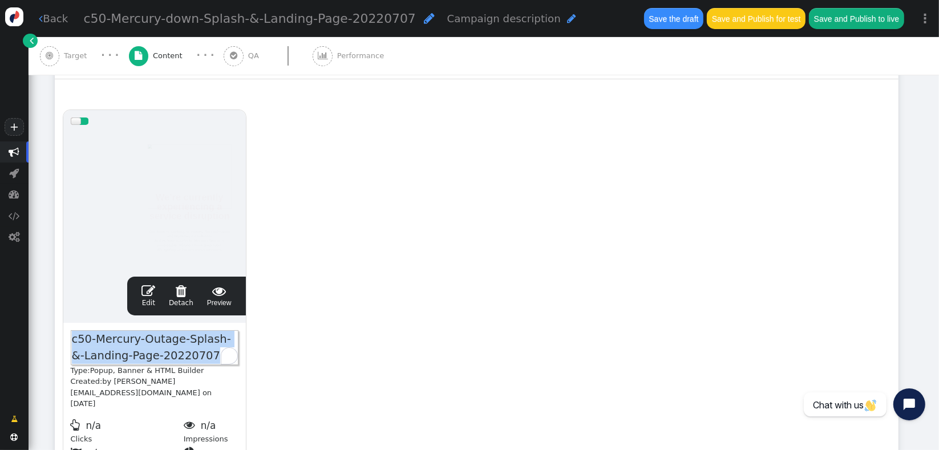
click at [141, 340] on span "c50-Mercury-Outage-Splash-&-Landing-Page-20220707" at bounding box center [155, 347] width 168 height 35
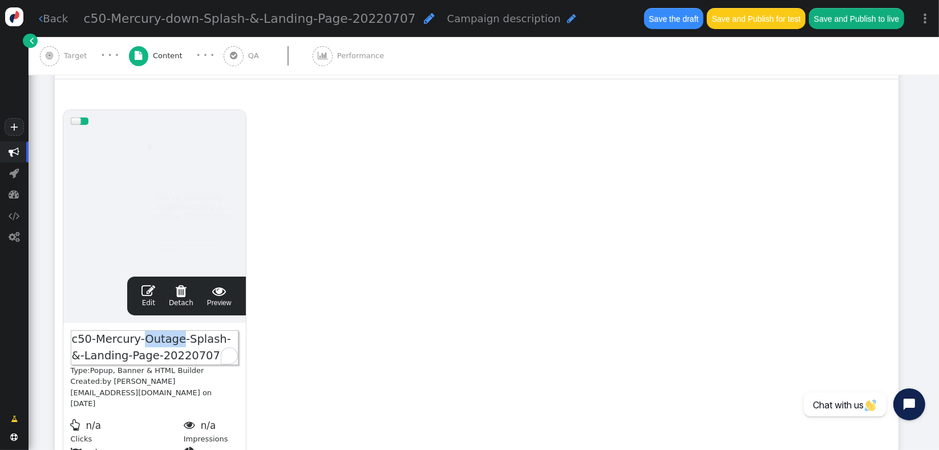
click at [141, 340] on span "c50-Mercury-Outage-Splash-&-Landing-Page-20220707" at bounding box center [155, 347] width 168 height 35
click at [675, 23] on button "Save the draft" at bounding box center [673, 18] width 59 height 21
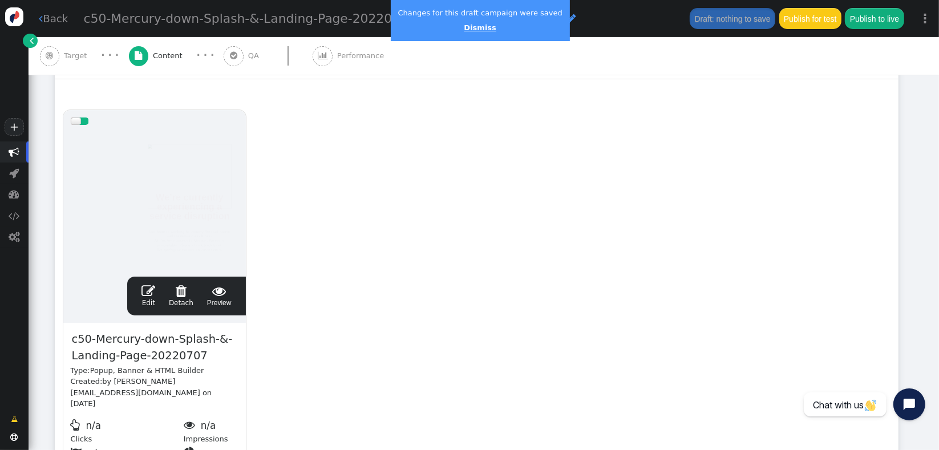
click at [472, 30] on link "Dismiss" at bounding box center [480, 27] width 32 height 9
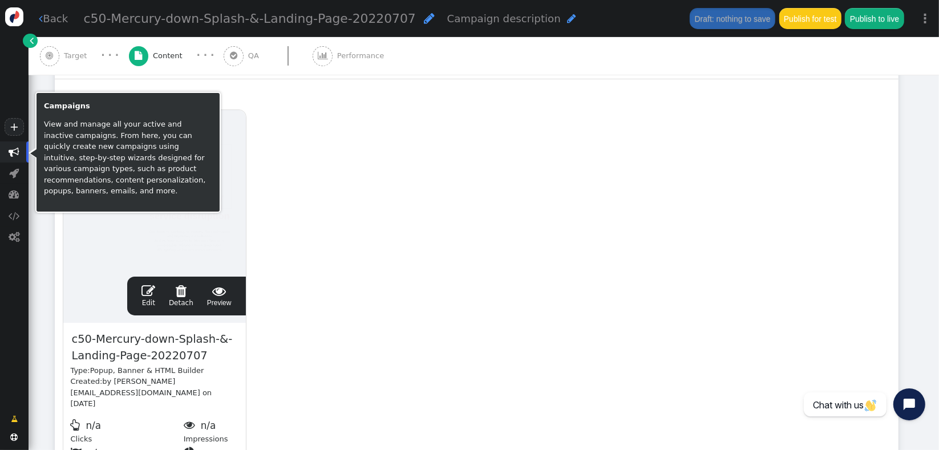
click at [20, 152] on span "" at bounding box center [14, 151] width 29 height 21
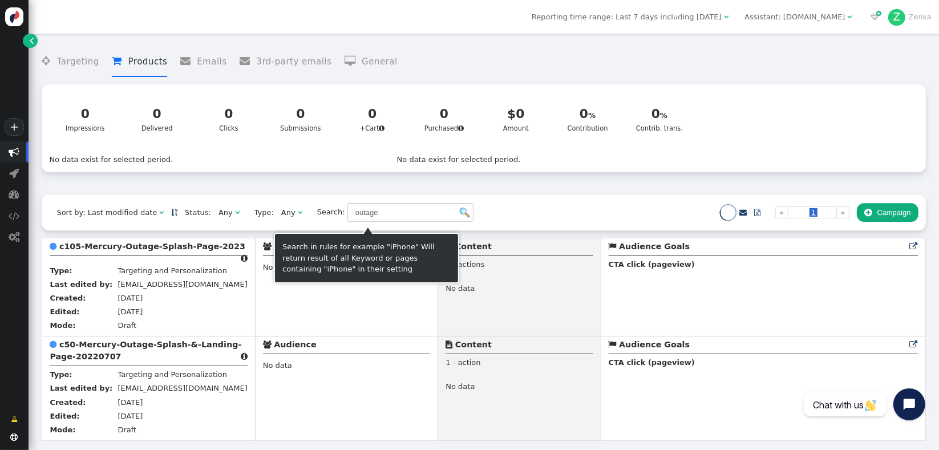
click at [460, 217] on img at bounding box center [465, 213] width 10 height 10
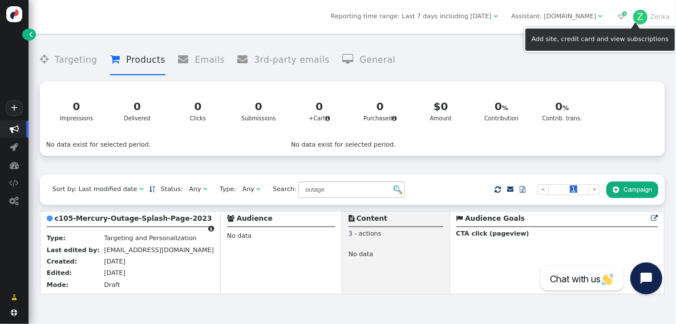
drag, startPoint x: 915, startPoint y: 0, endPoint x: 436, endPoint y: 179, distance: 511.9
click at [436, 180] on div "Sort by: Last modified date   Status: Any  Type: Any  Search: outage    …" at bounding box center [352, 189] width 624 height 30
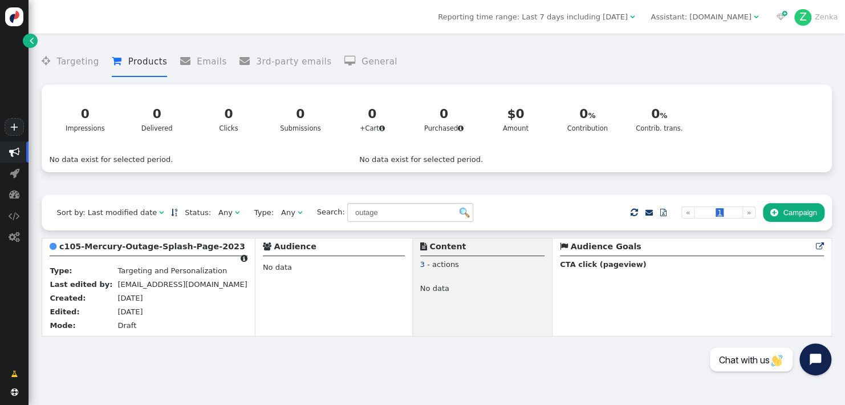
drag, startPoint x: 648, startPoint y: 1, endPoint x: 487, endPoint y: 391, distance: 421.9
click at [491, 372] on div " Targeting  Products  Emails  3rd-party emails  General ? Impressions  0 …" at bounding box center [437, 219] width 817 height 371
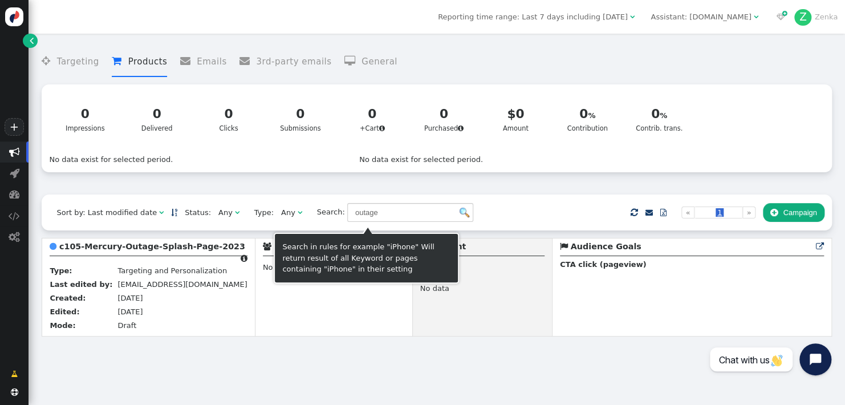
drag, startPoint x: 289, startPoint y: 205, endPoint x: 292, endPoint y: 225, distance: 19.7
click at [292, 225] on div "Sort by: Last modified date   Status: Any  Type: Any  Search: outage    …" at bounding box center [437, 211] width 790 height 35
drag, startPoint x: 295, startPoint y: 216, endPoint x: 381, endPoint y: 218, distance: 86.1
click at [381, 218] on span "Search: outage" at bounding box center [392, 212] width 164 height 19
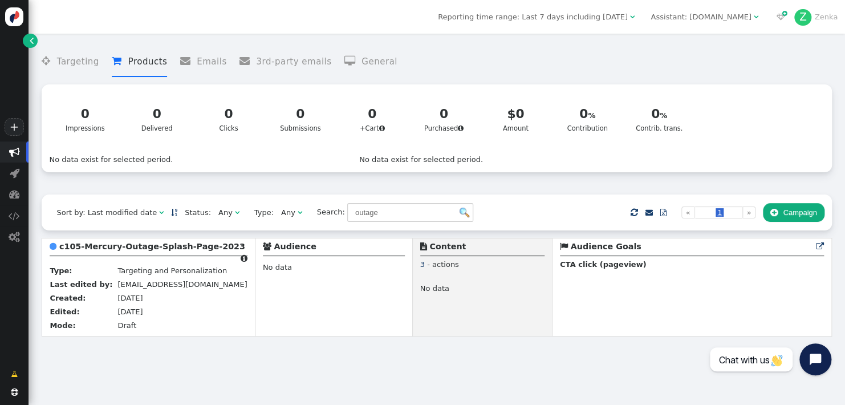
click at [379, 194] on div " Targeting  Products  Emails  3rd-party emails  General ? Impressions  0 …" at bounding box center [437, 116] width 790 height 155
click at [791, 180] on div " Targeting  Products  Emails  3rd-party emails  General ? Impressions  0 …" at bounding box center [437, 116] width 790 height 155
click at [91, 251] on b "c105-Mercury-Outage-Splash-Page-2023" at bounding box center [152, 246] width 186 height 9
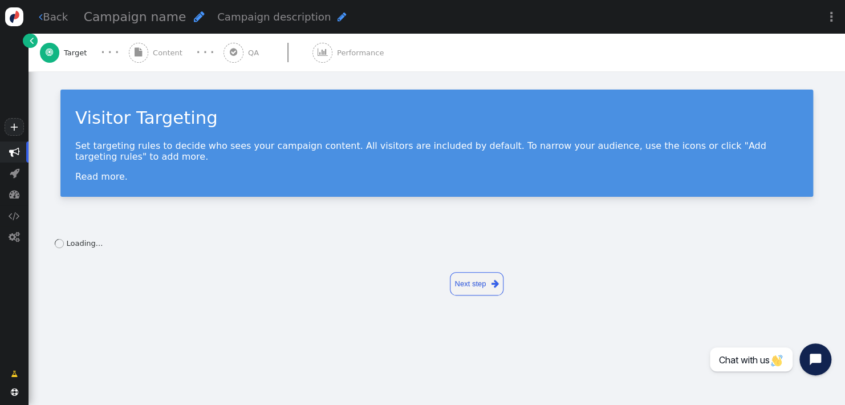
click at [157, 50] on span "Content" at bounding box center [170, 52] width 34 height 11
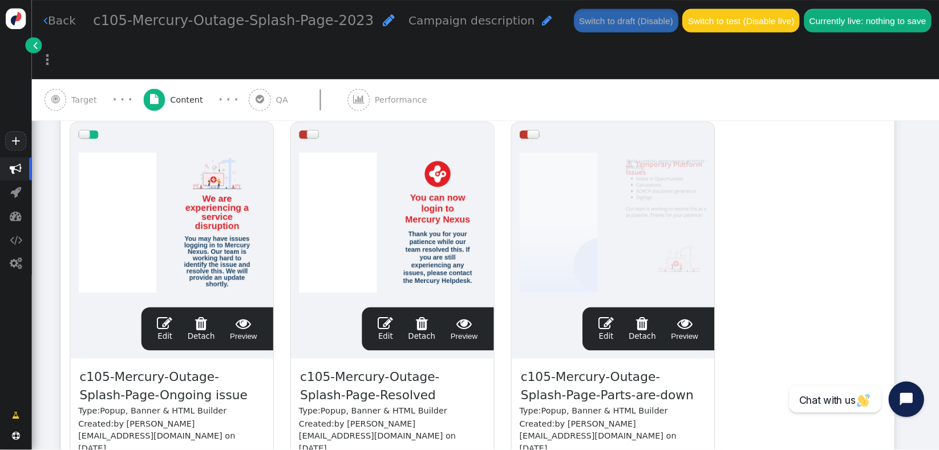
scroll to position [219, 0]
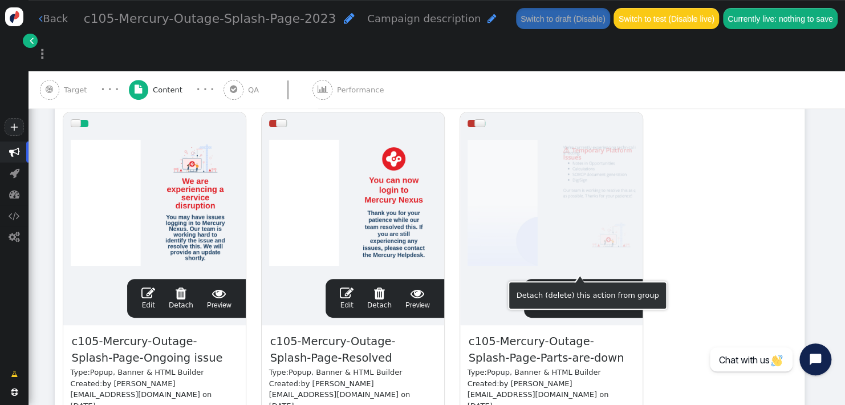
click at [578, 286] on span "" at bounding box center [578, 293] width 25 height 14
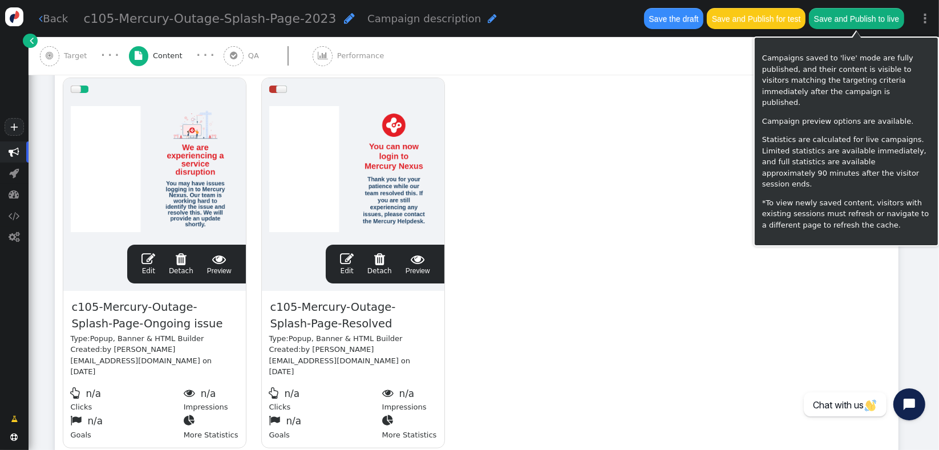
drag, startPoint x: 806, startPoint y: 0, endPoint x: 485, endPoint y: 190, distance: 373.0
click at [485, 190] on div "drag this  Edit  Detach  Preview c105-Mercury-Outage-Splash-Page-Ongoing iss…" at bounding box center [476, 262] width 842 height 385
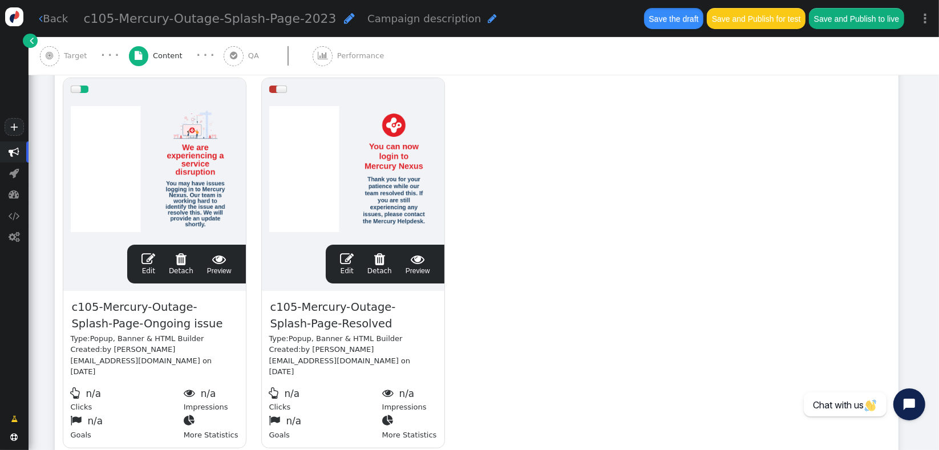
click at [674, 16] on button "Save the draft" at bounding box center [673, 18] width 59 height 21
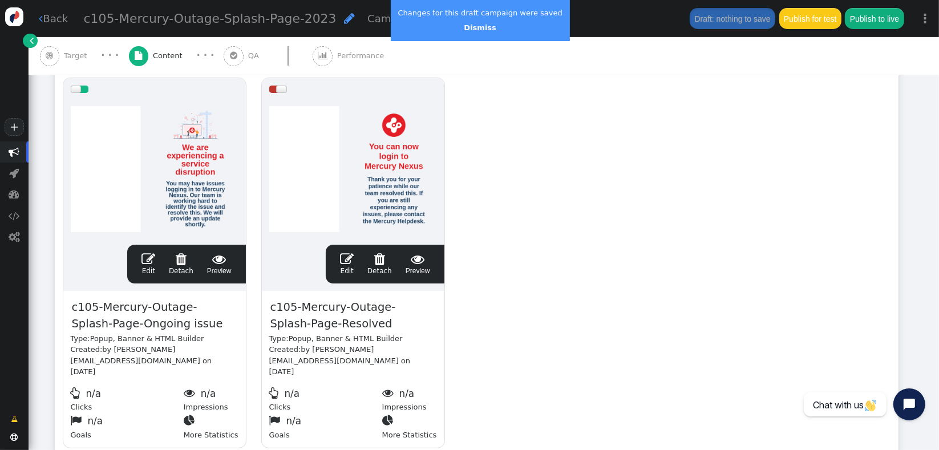
click at [723, 257] on div "drag this  Edit  Detach  Preview c105-Mercury-Outage-Splash-Page-Ongoing iss…" at bounding box center [476, 262] width 842 height 385
click at [435, 262] on div " Edit  Detach  Preview" at bounding box center [385, 264] width 104 height 24
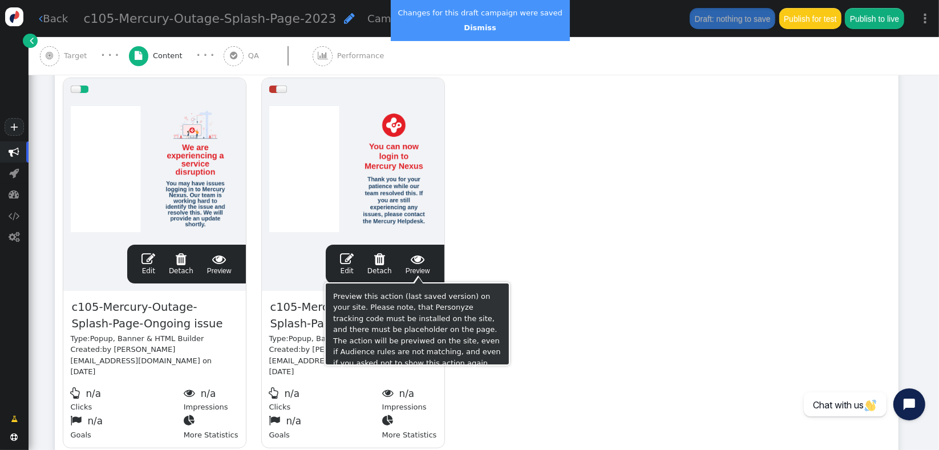
drag, startPoint x: 417, startPoint y: 262, endPoint x: 458, endPoint y: 257, distance: 41.4
click at [417, 262] on span "" at bounding box center [417, 259] width 25 height 14
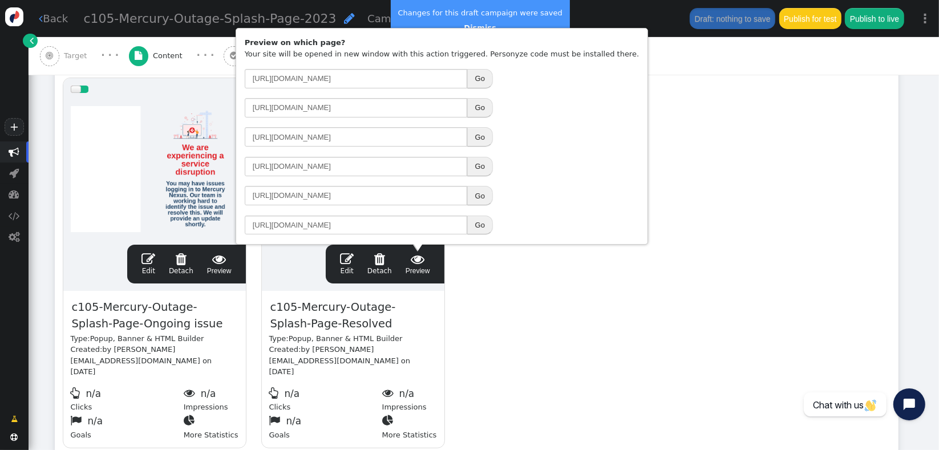
click at [484, 170] on button "Go" at bounding box center [480, 166] width 26 height 19
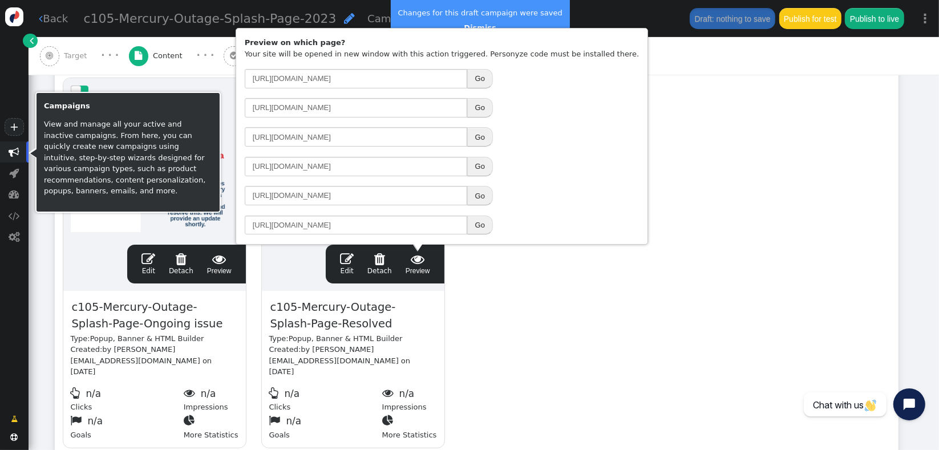
click at [17, 151] on span "" at bounding box center [14, 152] width 11 height 11
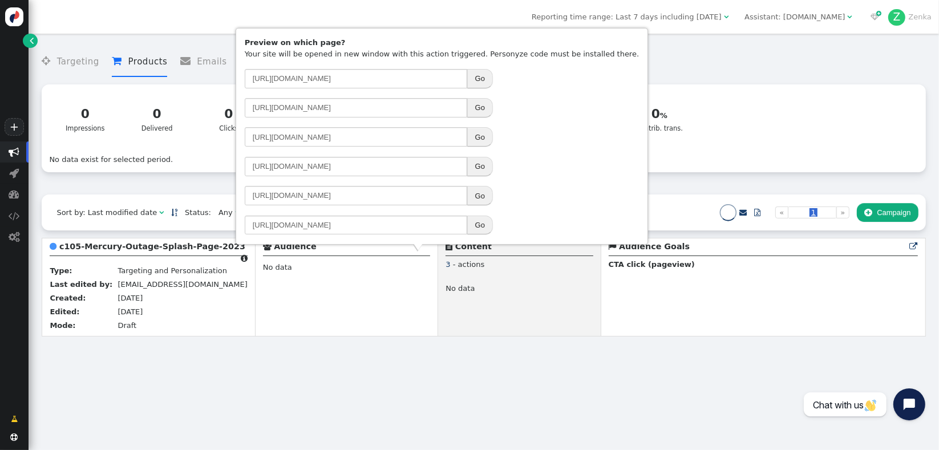
click at [80, 62] on li " Targeting" at bounding box center [70, 62] width 57 height 30
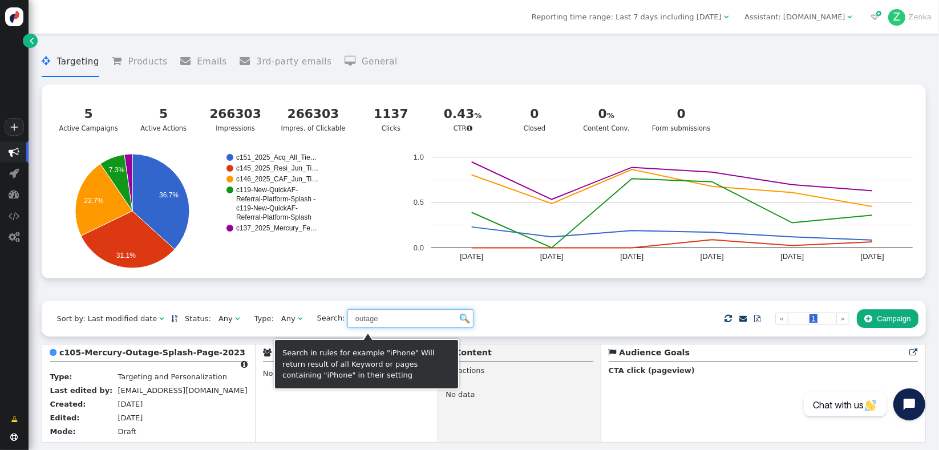
click at [347, 326] on input "outage" at bounding box center [410, 318] width 126 height 19
type input "f"
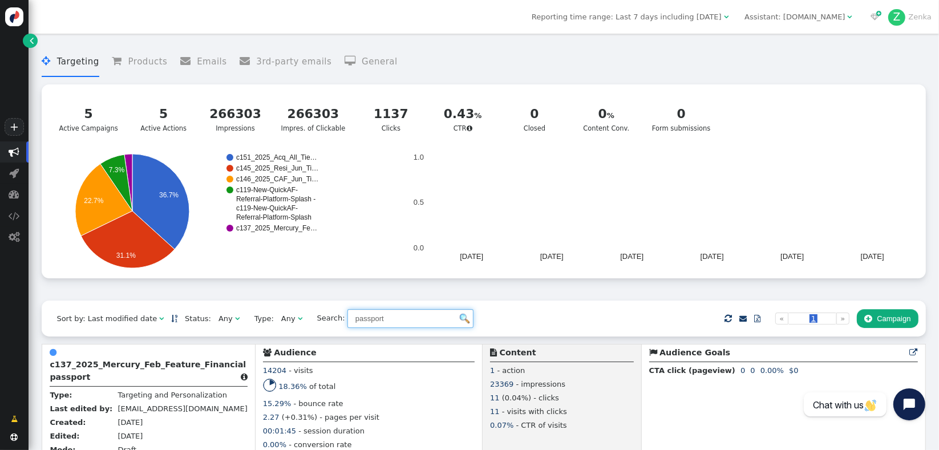
scroll to position [28, 0]
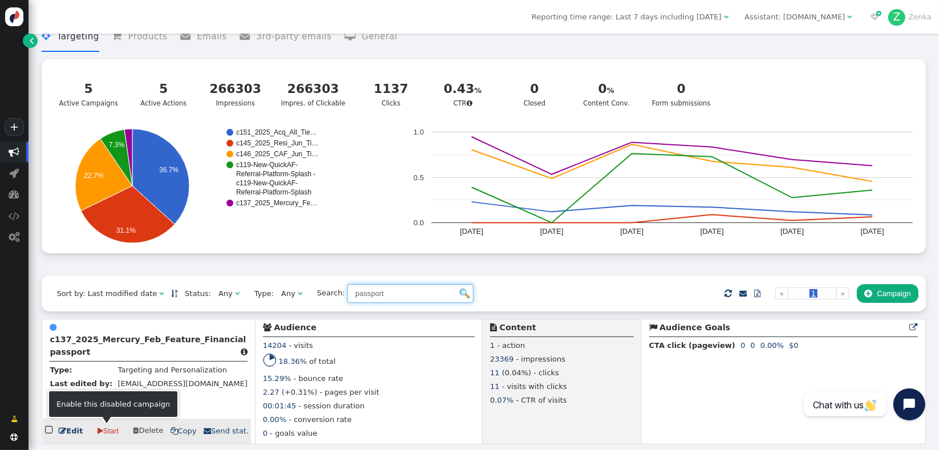
type input "passport"
drag, startPoint x: 99, startPoint y: 433, endPoint x: 544, endPoint y: 35, distance: 596.5
click at [99, 433] on span "" at bounding box center [101, 430] width 6 height 11
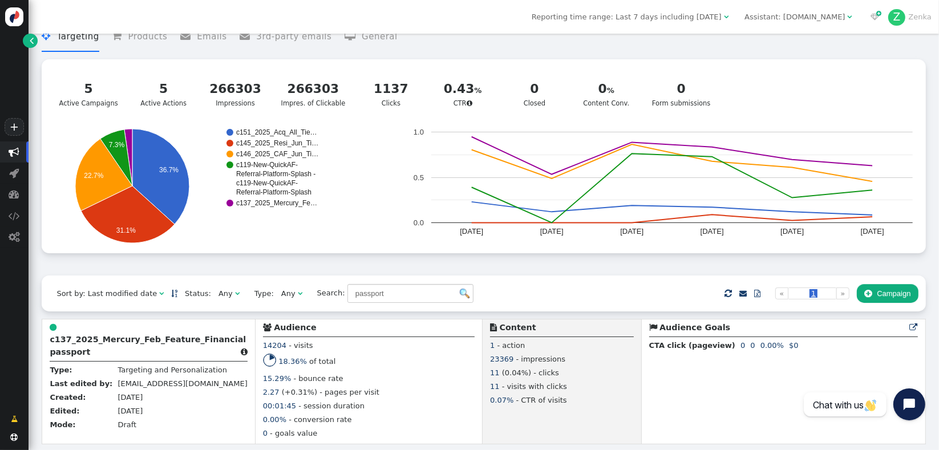
click at [633, 286] on div "Sort by: Last modified date   Status: Any  Type: Any  Search: passport   …" at bounding box center [483, 292] width 883 height 35
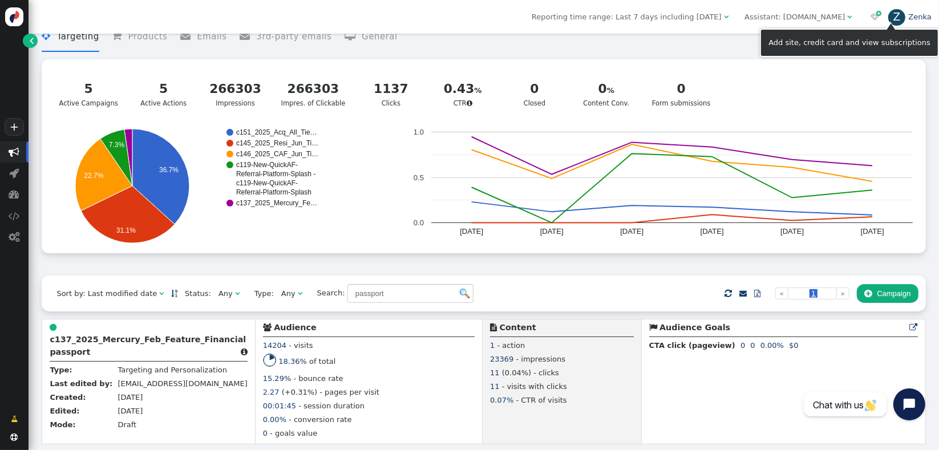
click at [916, 15] on link "Z Zenka" at bounding box center [909, 17] width 43 height 9
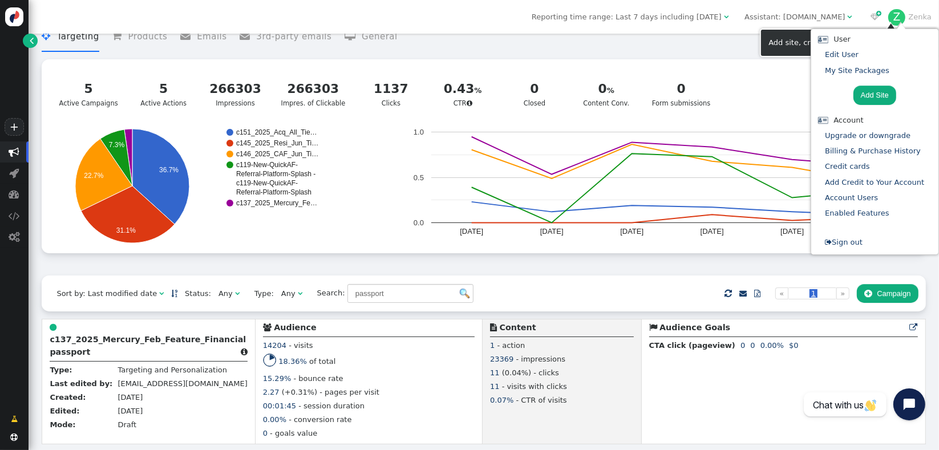
click at [855, 105] on li "Add Site" at bounding box center [874, 95] width 105 height 25
click at [858, 198] on link "Account Users" at bounding box center [851, 197] width 53 height 9
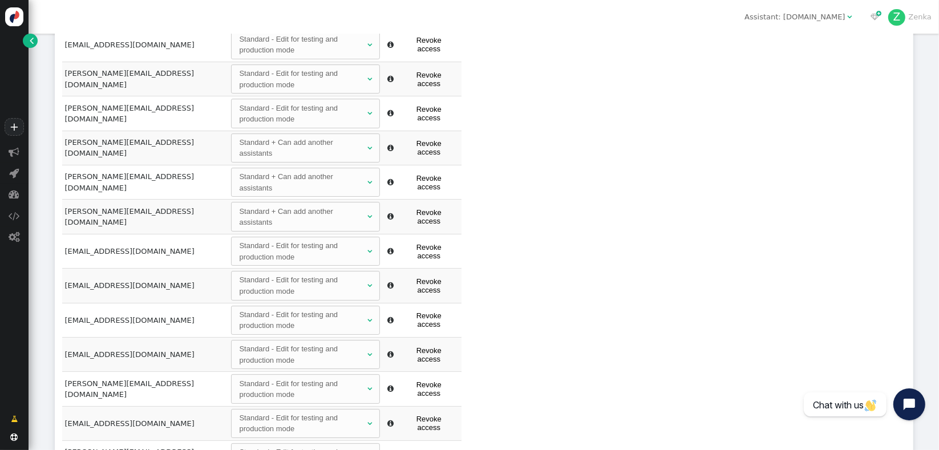
scroll to position [328, 0]
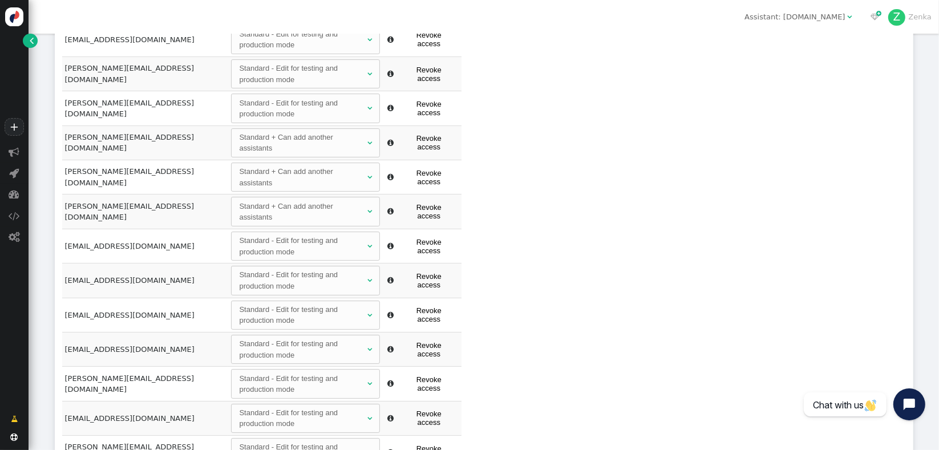
click at [622, 326] on div "Register new user Add existing user Email Password Confirm password Permissions…" at bounding box center [484, 229] width 858 height 773
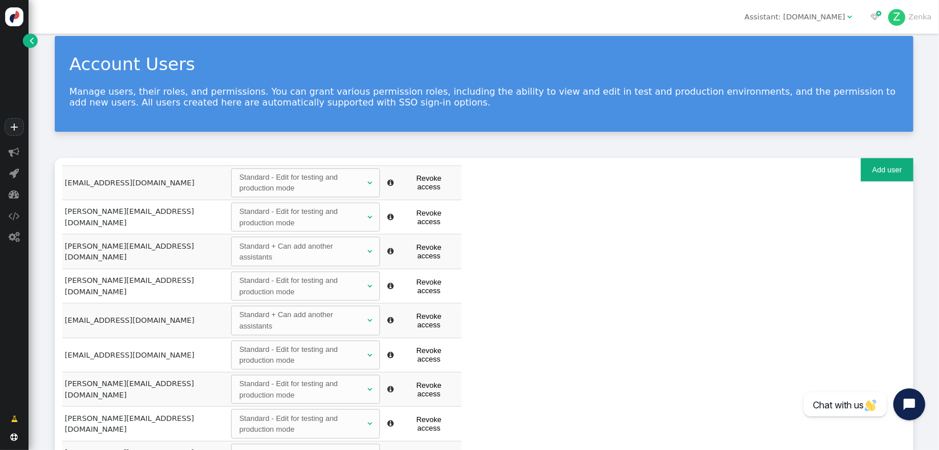
scroll to position [0, 0]
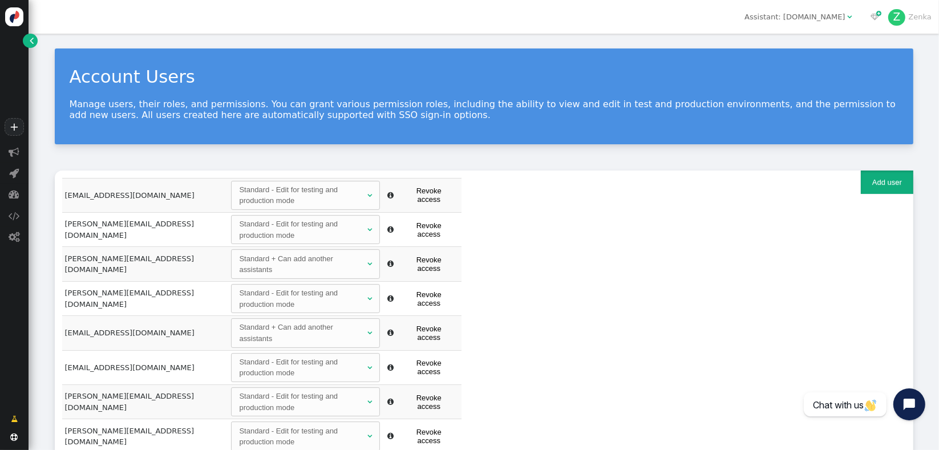
click at [867, 184] on button "Add user" at bounding box center [886, 181] width 52 height 23
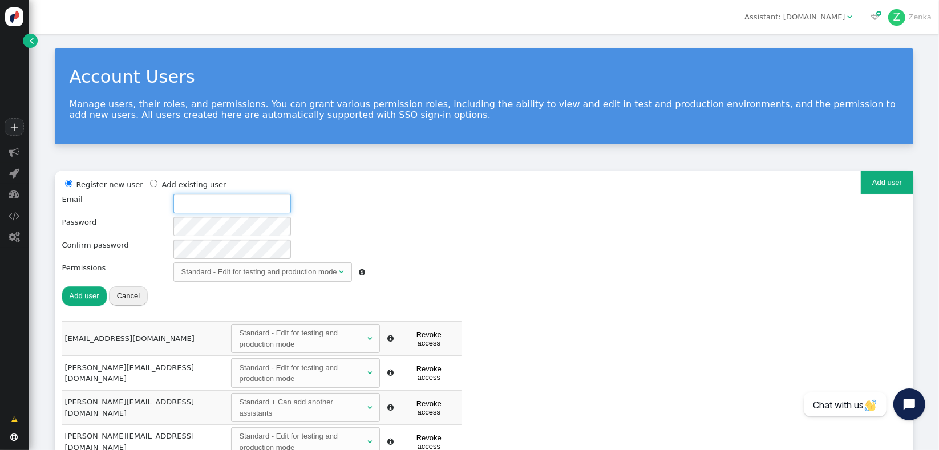
click at [230, 208] on input "text" at bounding box center [231, 203] width 117 height 19
paste input "michellej@connective.com.au"
type input "michellej@connective.com.au"
click at [87, 296] on button "Add user" at bounding box center [84, 295] width 44 height 19
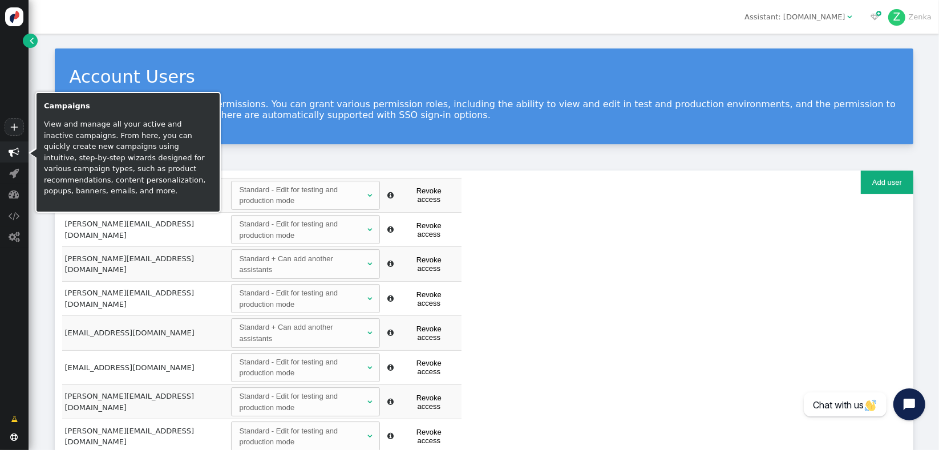
click at [22, 153] on span "" at bounding box center [14, 151] width 29 height 21
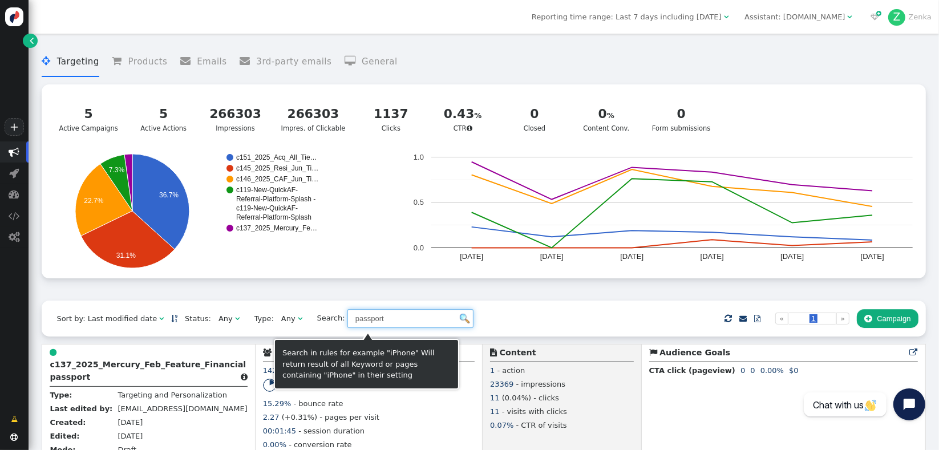
click at [403, 322] on input "passport" at bounding box center [410, 318] width 126 height 19
type input "s"
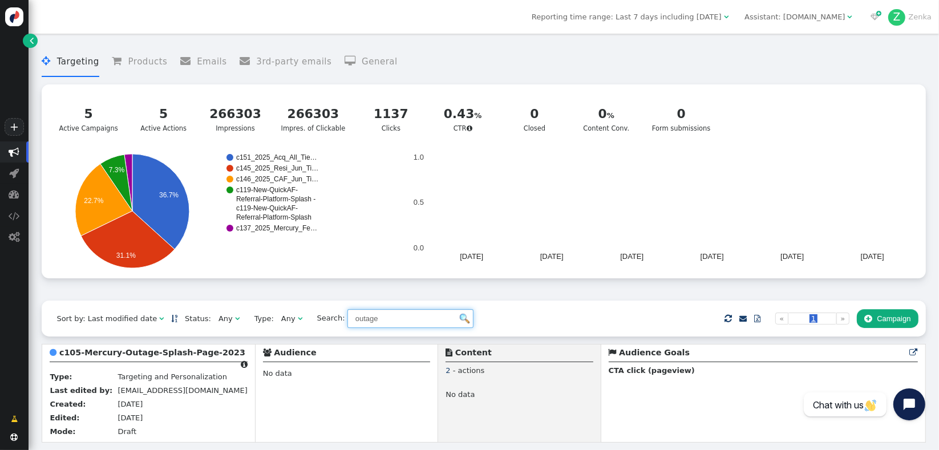
type input "outage"
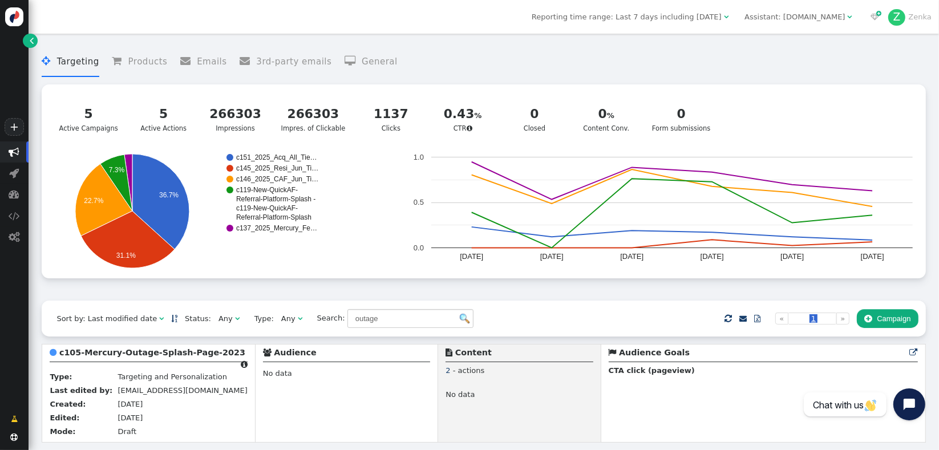
click at [621, 299] on div " Targeting  Products  Emails  3rd-party emails  General ? CTR   5 Active…" at bounding box center [483, 169] width 883 height 261
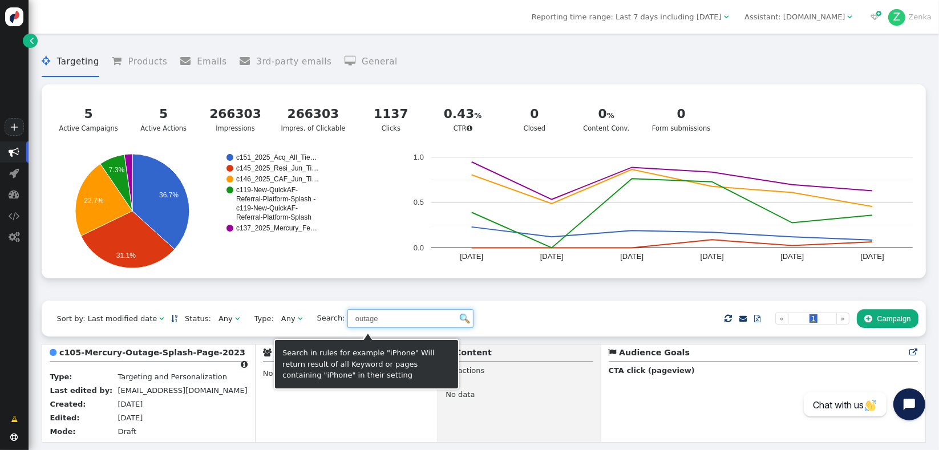
drag, startPoint x: 397, startPoint y: 328, endPoint x: 277, endPoint y: 343, distance: 121.2
click at [185, 324] on div "Sort by: Last modified date   Status: Any  Type: Any  Search: outage    …" at bounding box center [483, 318] width 883 height 35
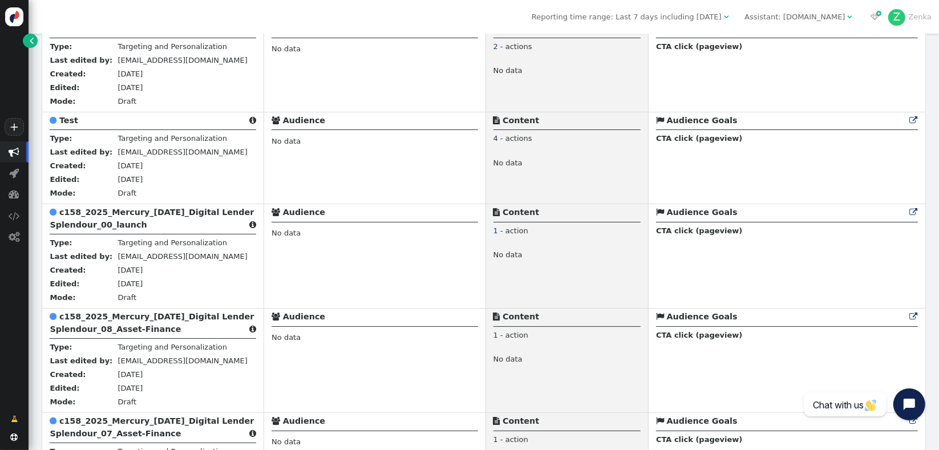
scroll to position [761, 0]
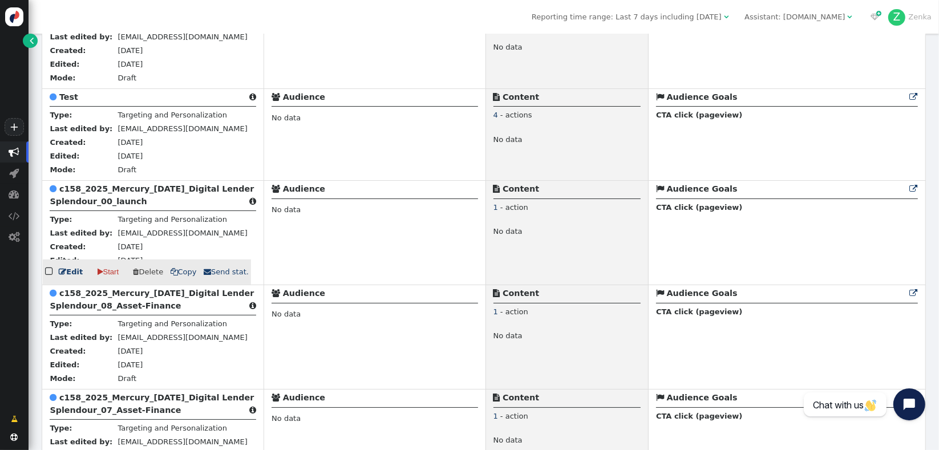
drag, startPoint x: 120, startPoint y: 182, endPoint x: 508, endPoint y: 445, distance: 468.9
click at [120, 184] on b "c158_2025_Mercury_[DATE]_Digital Lender Splendour_00_launch" at bounding box center [152, 194] width 204 height 21
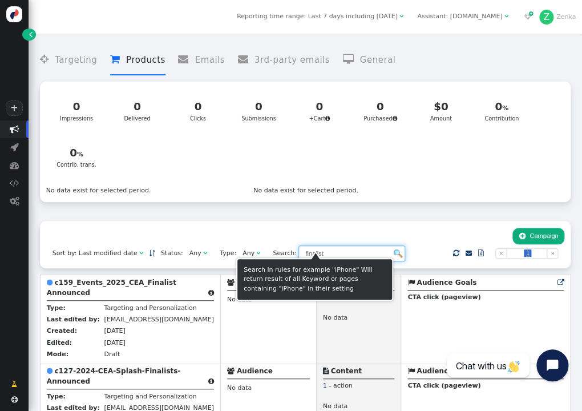
click at [356, 245] on input "finalist" at bounding box center [351, 253] width 107 height 17
drag, startPoint x: 356, startPoint y: 239, endPoint x: 257, endPoint y: 269, distance: 103.7
click at [241, 242] on div "Sort by: Last modified date   Status: Any  Type: Any  Search: finalist   …" at bounding box center [305, 245] width 530 height 48
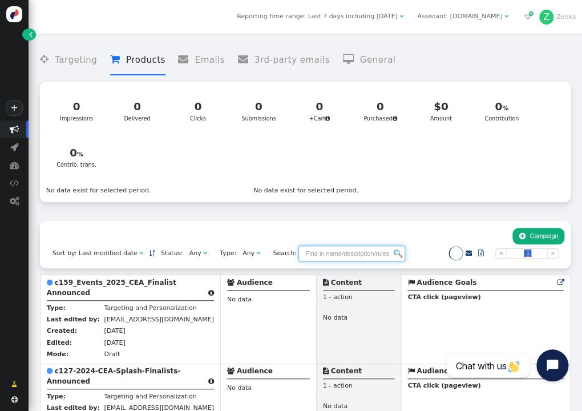
click at [189, 249] on div "Any" at bounding box center [196, 254] width 14 height 10
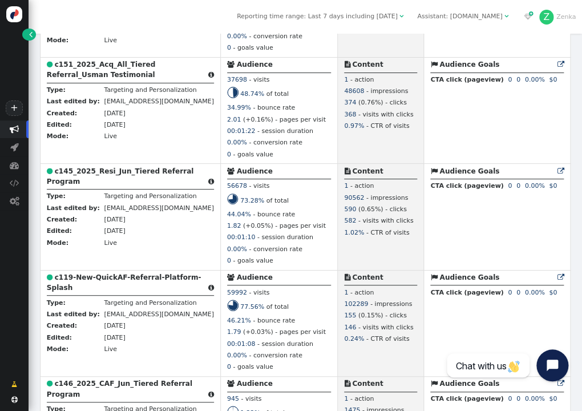
scroll to position [333, 0]
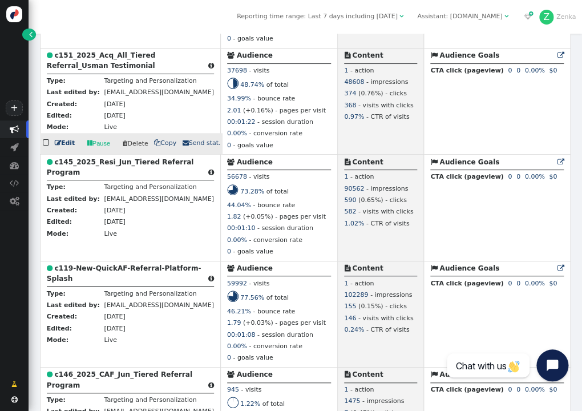
click at [104, 70] on b "c151_2025_Acq_All_Tiered Referral_Usman Testimonial" at bounding box center [101, 60] width 108 height 18
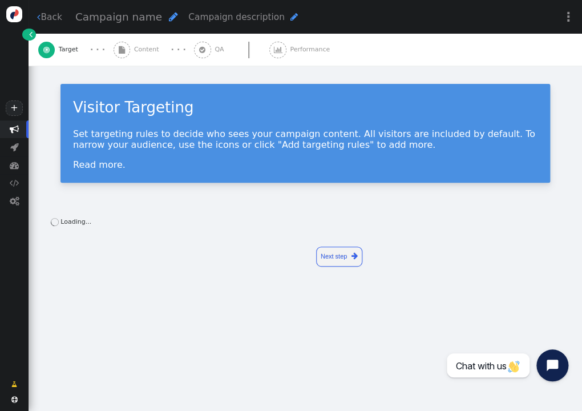
click at [139, 51] on span "Content" at bounding box center [148, 50] width 29 height 10
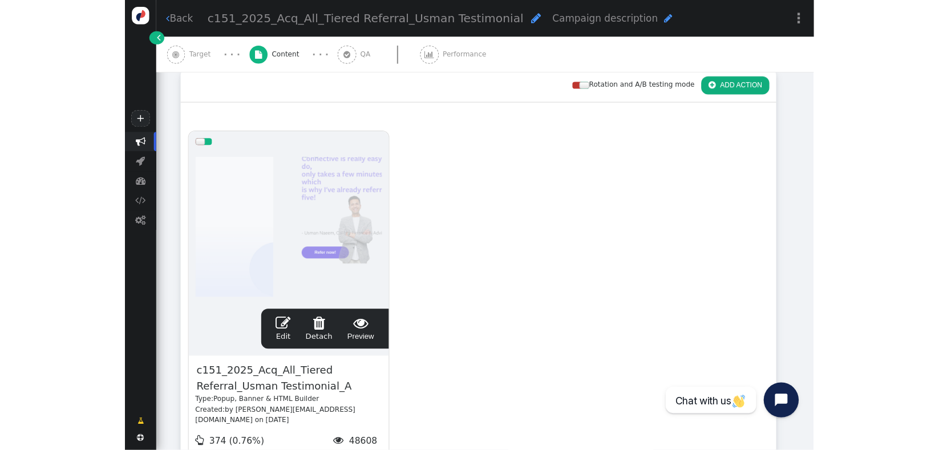
scroll to position [181, 0]
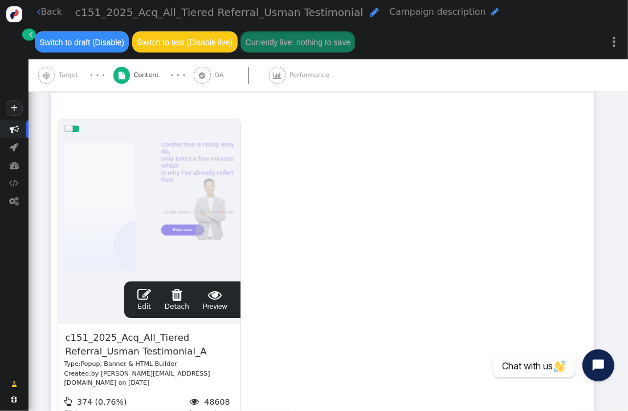
click at [149, 294] on span "" at bounding box center [144, 294] width 14 height 14
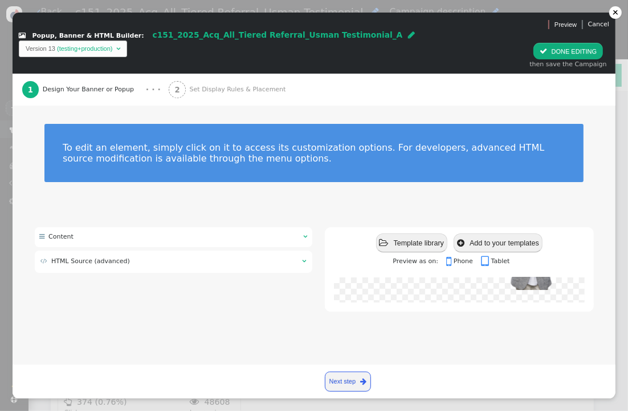
click at [152, 269] on div " HTML Source (advanced) " at bounding box center [174, 261] width 278 height 22
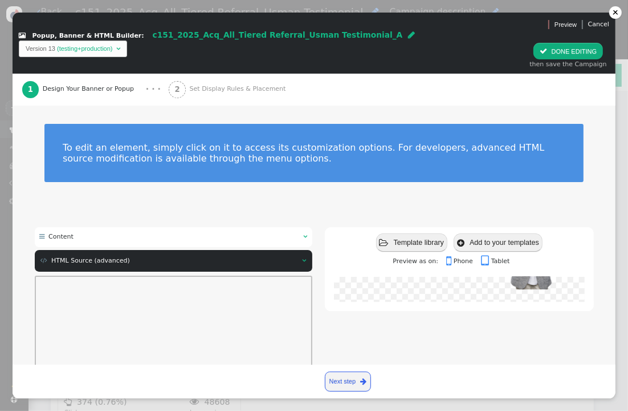
drag, startPoint x: 186, startPoint y: 208, endPoint x: 188, endPoint y: 237, distance: 28.6
click at [186, 208] on div "To edit an element, simply click on it to access its customization options. For…" at bounding box center [314, 159] width 603 height 109
click at [581, 14] on div at bounding box center [616, 13] width 6 height 6
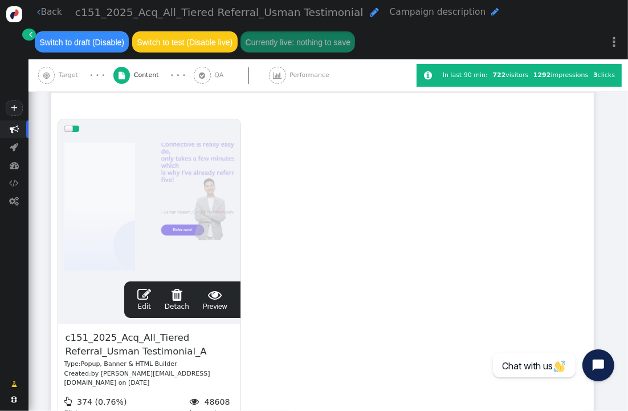
click at [7, 131] on span "" at bounding box center [14, 129] width 29 height 18
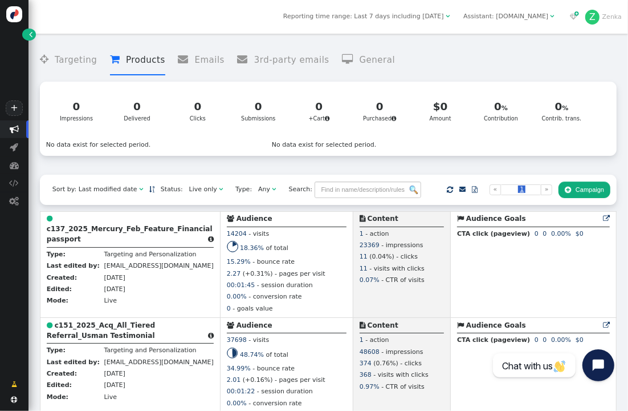
click at [194, 194] on div "Live only" at bounding box center [203, 190] width 28 height 10
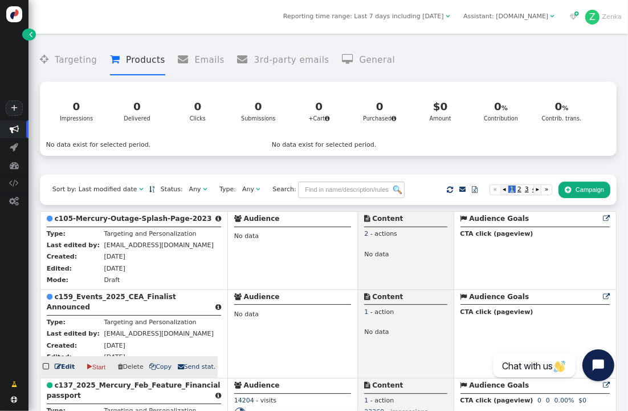
click at [115, 311] on b "c159_Events_2025_CEA_Finalist Announced" at bounding box center [111, 302] width 129 height 18
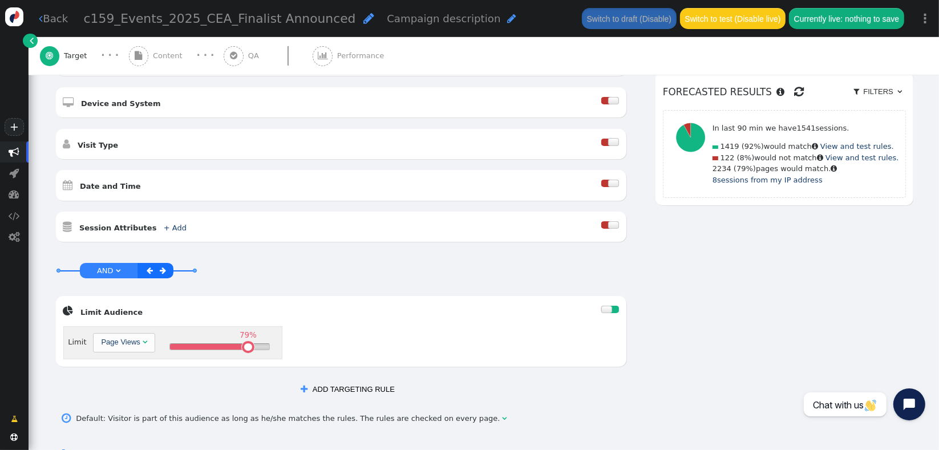
scroll to position [345, 0]
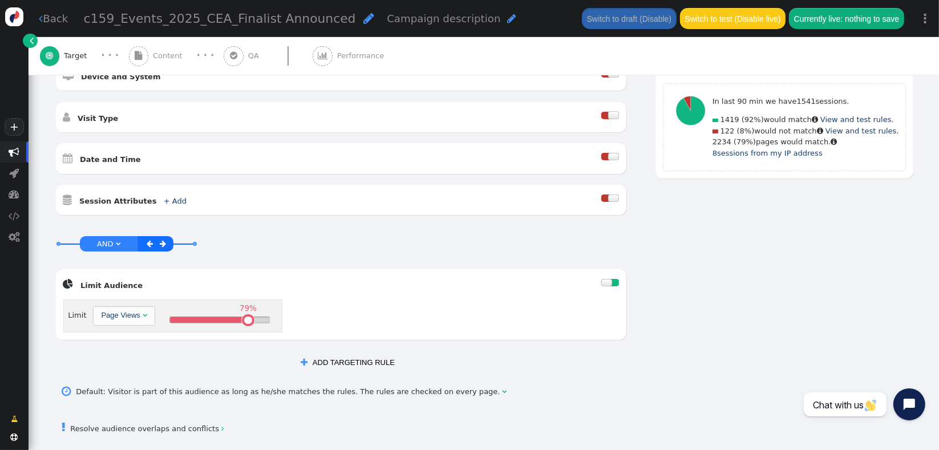
click at [522, 410] on div " Resolve audience overlaps and conflicts " at bounding box center [484, 427] width 858 height 31
click at [581, 279] on div at bounding box center [614, 282] width 9 height 7
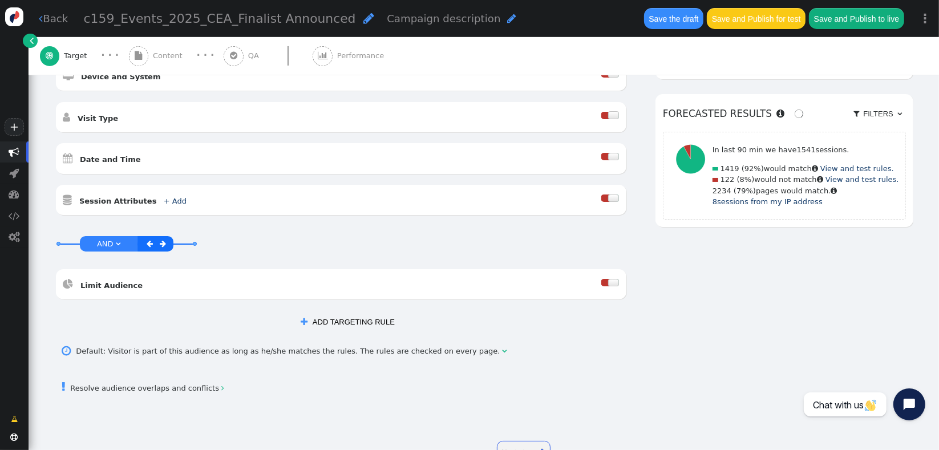
click at [162, 63] on div " Content" at bounding box center [158, 56] width 58 height 38
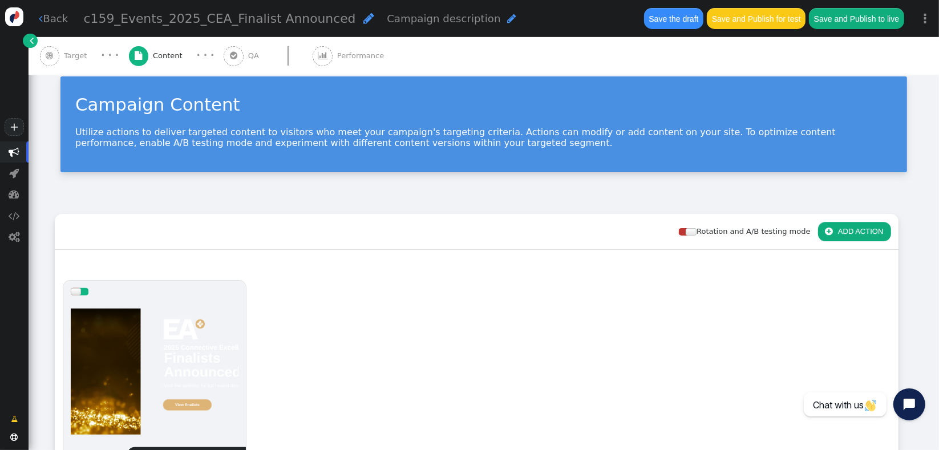
scroll to position [283, 0]
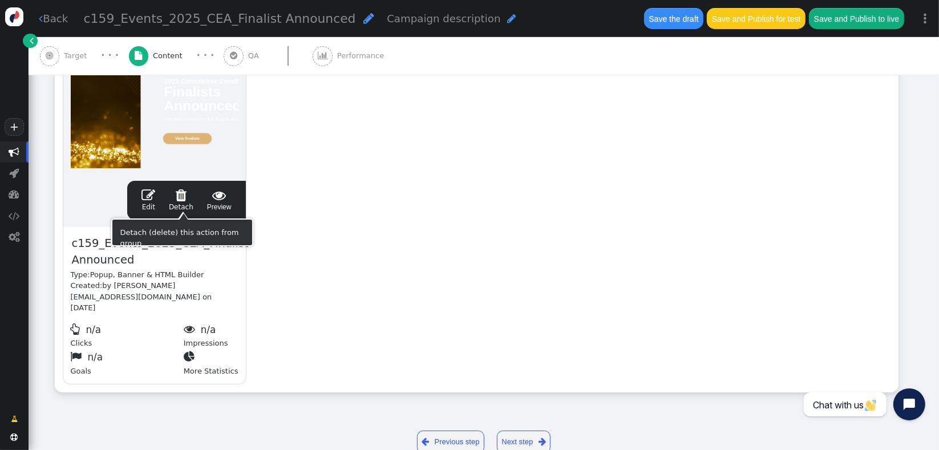
click at [152, 205] on link " Edit" at bounding box center [148, 200] width 14 height 24
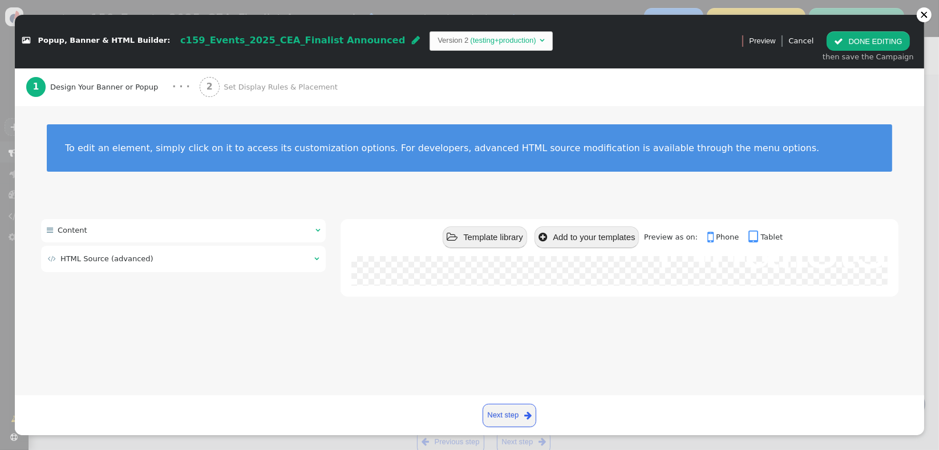
click at [202, 264] on table " HTML Source (advanced) " at bounding box center [183, 259] width 273 height 14
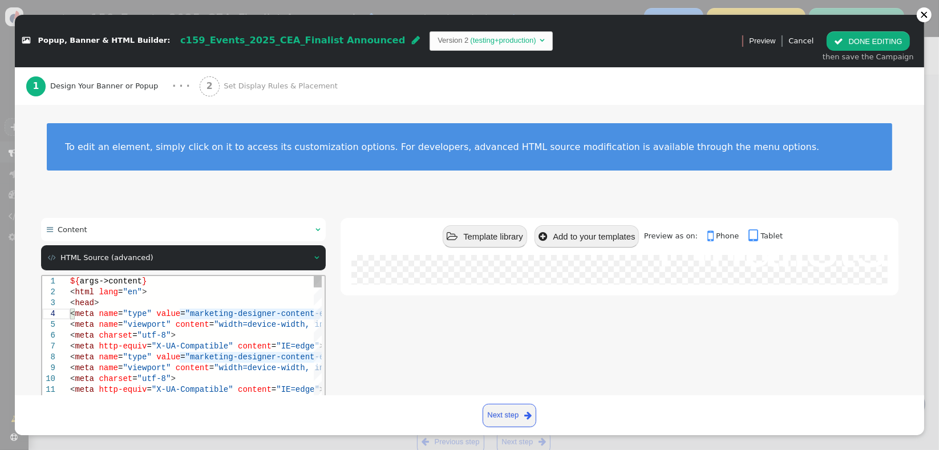
scroll to position [0, 0]
type textarea "${args->content} <html lang="en"> <head> <meta name="type" value="marketing-des…"
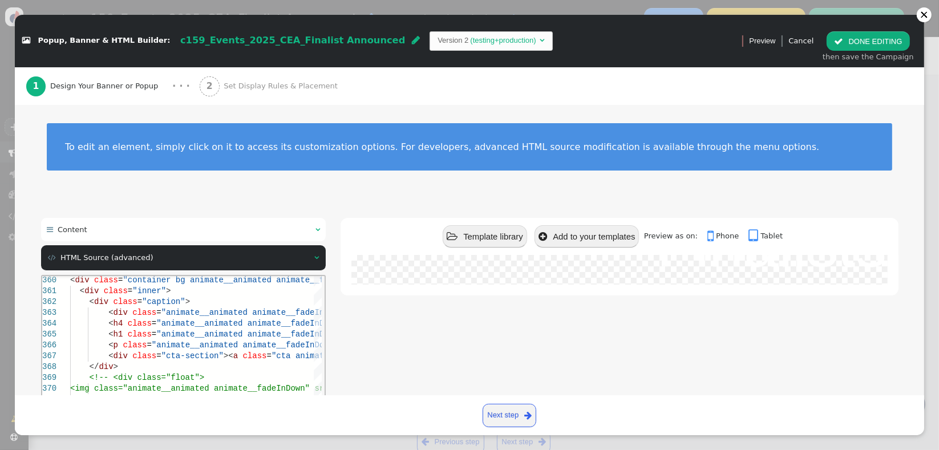
type textarea "${args->content} <html lang="en"> <head> <meta name="type" value="marketing-des…"
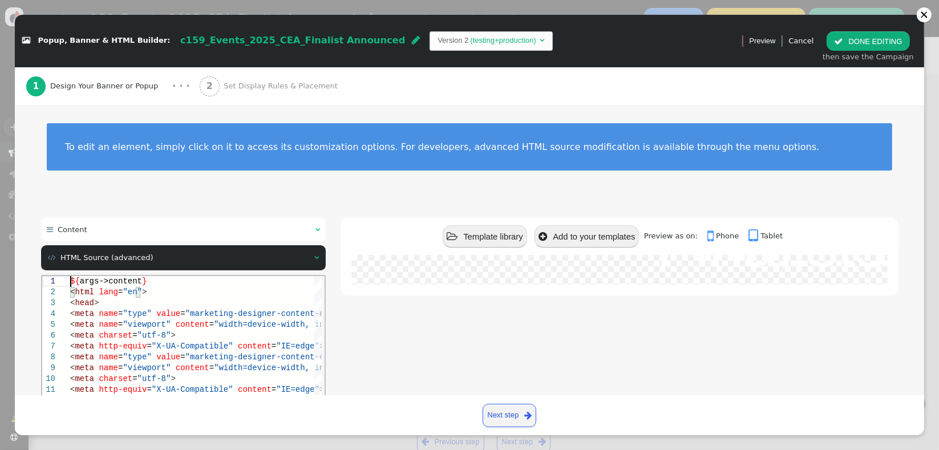
scroll to position [126, 0]
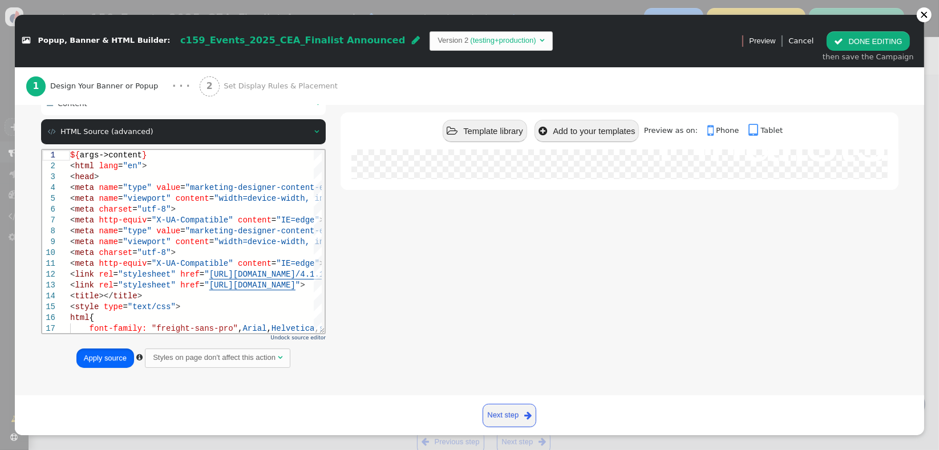
click at [86, 359] on button "Apply source" at bounding box center [105, 357] width 58 height 19
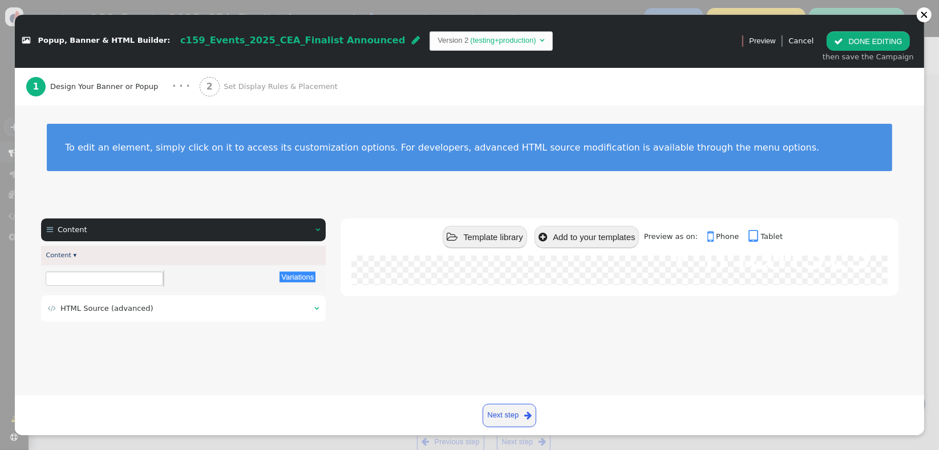
scroll to position [0, 0]
click at [581, 45] on button " DONE EDITING" at bounding box center [867, 40] width 83 height 19
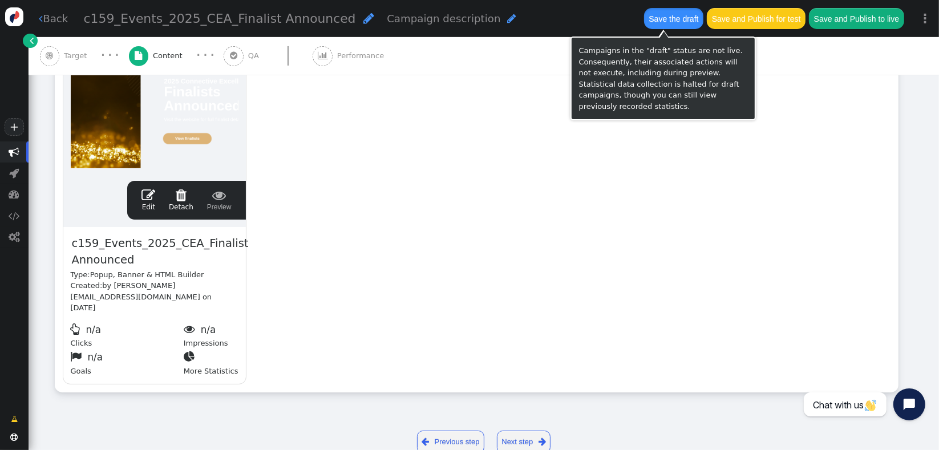
click at [581, 18] on button "Save the draft" at bounding box center [673, 18] width 59 height 21
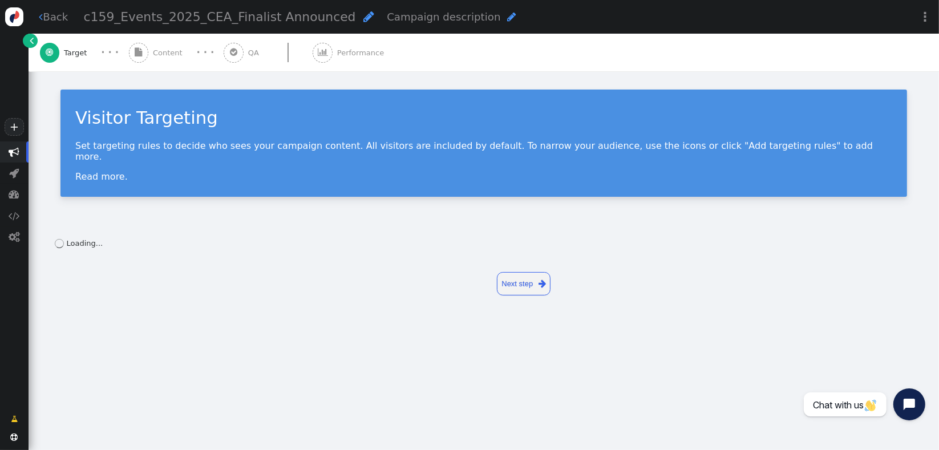
click at [158, 60] on div " Content" at bounding box center [158, 53] width 58 height 38
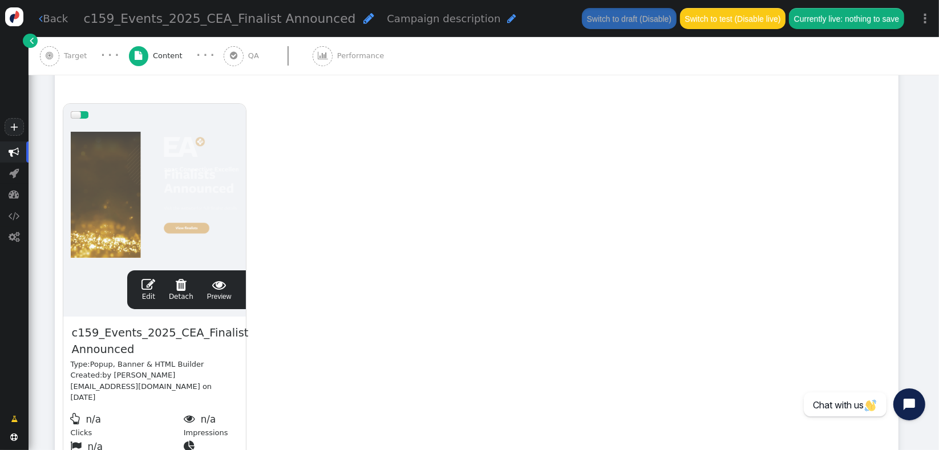
scroll to position [198, 0]
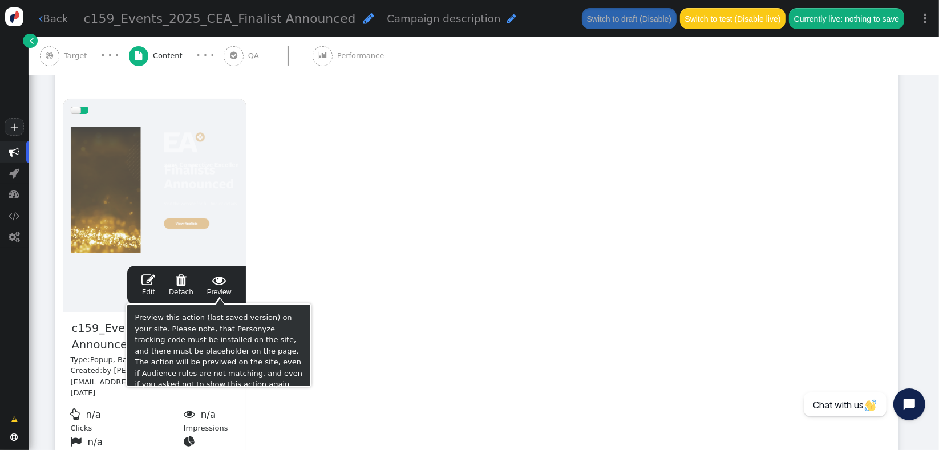
click at [226, 281] on span "" at bounding box center [219, 280] width 25 height 14
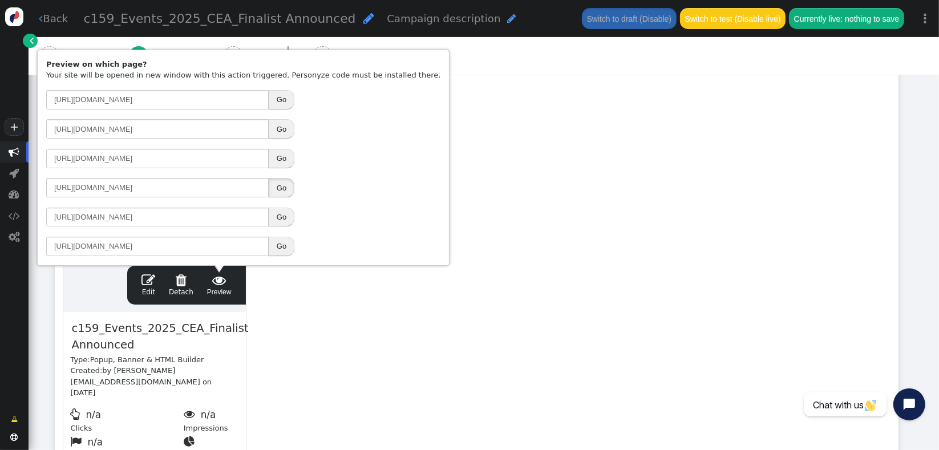
click at [275, 186] on button "Go" at bounding box center [282, 187] width 26 height 19
